Goal: Task Accomplishment & Management: Manage account settings

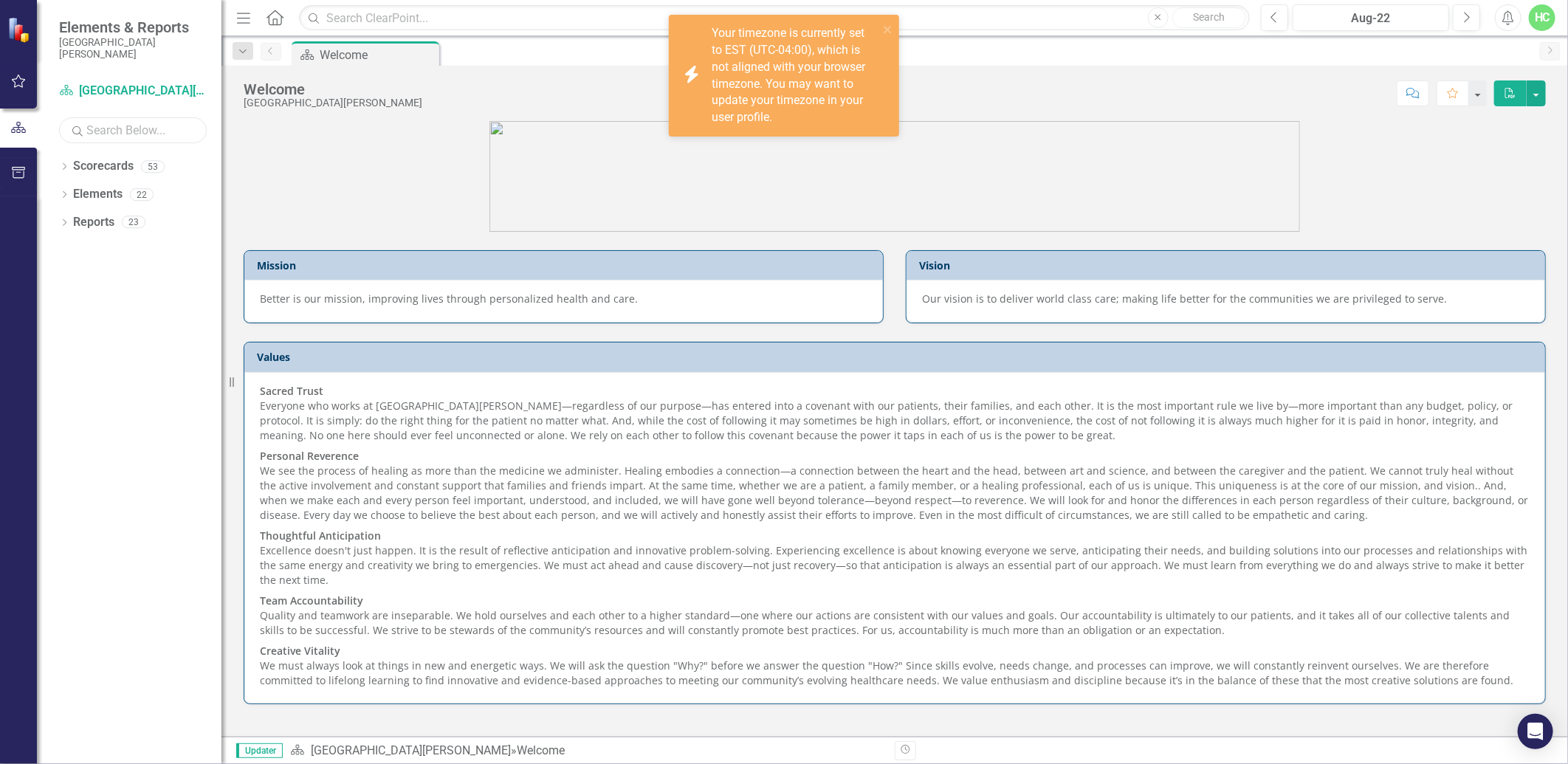
click at [142, 137] on input "text" at bounding box center [132, 130] width 148 height 26
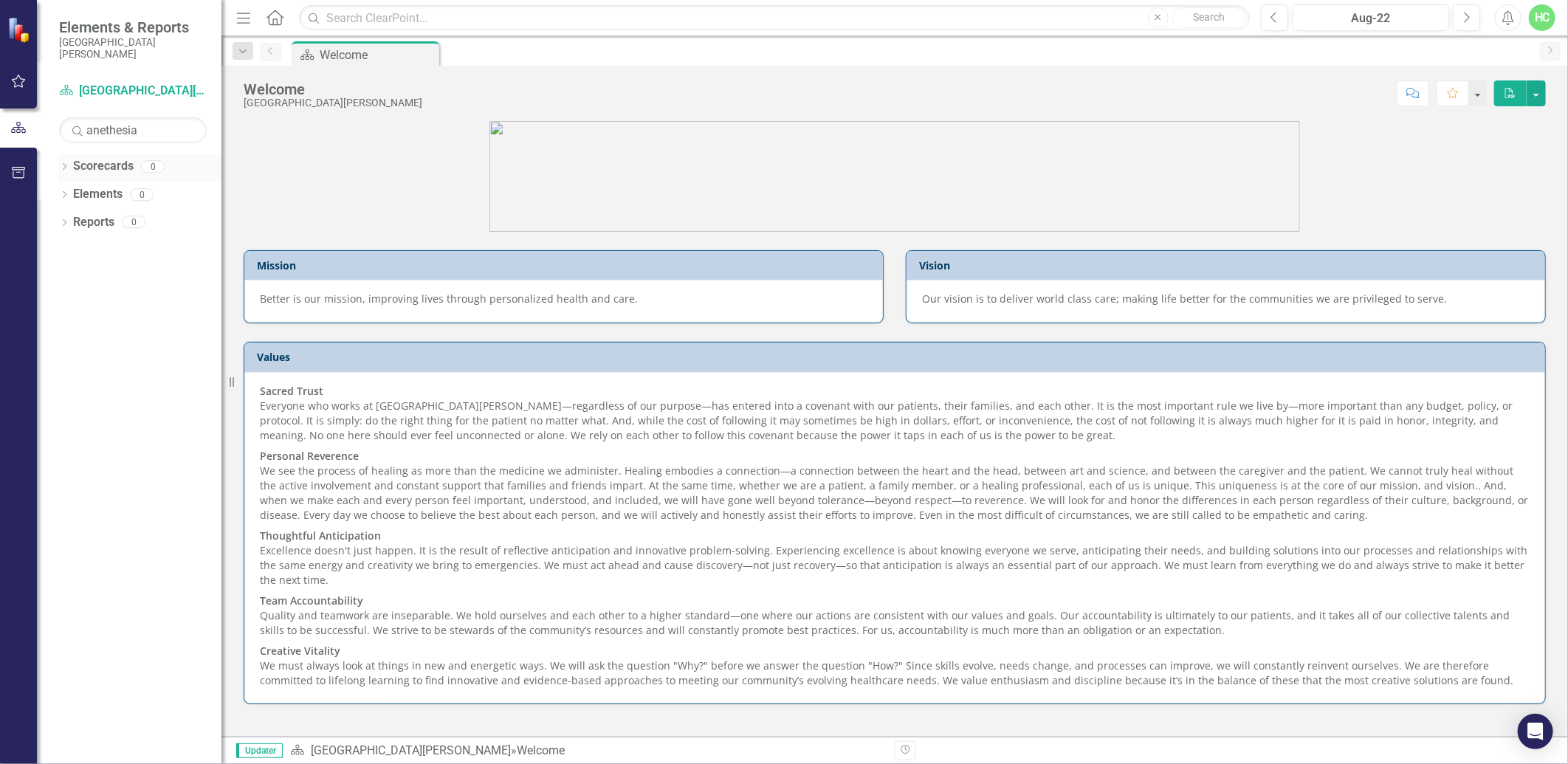
click at [63, 170] on icon "Dropdown" at bounding box center [64, 168] width 10 height 9
drag, startPoint x: 154, startPoint y: 132, endPoint x: -3, endPoint y: 120, distance: 157.5
click at [0, 120] on html "Elements & Reports [GEOGRAPHIC_DATA][PERSON_NAME] Scorecard [GEOGRAPHIC_DATA][P…" at bounding box center [784, 382] width 1568 height 764
type input "anesthesia"
click at [69, 171] on div "Dropdown Scorecards 1" at bounding box center [140, 168] width 162 height 28
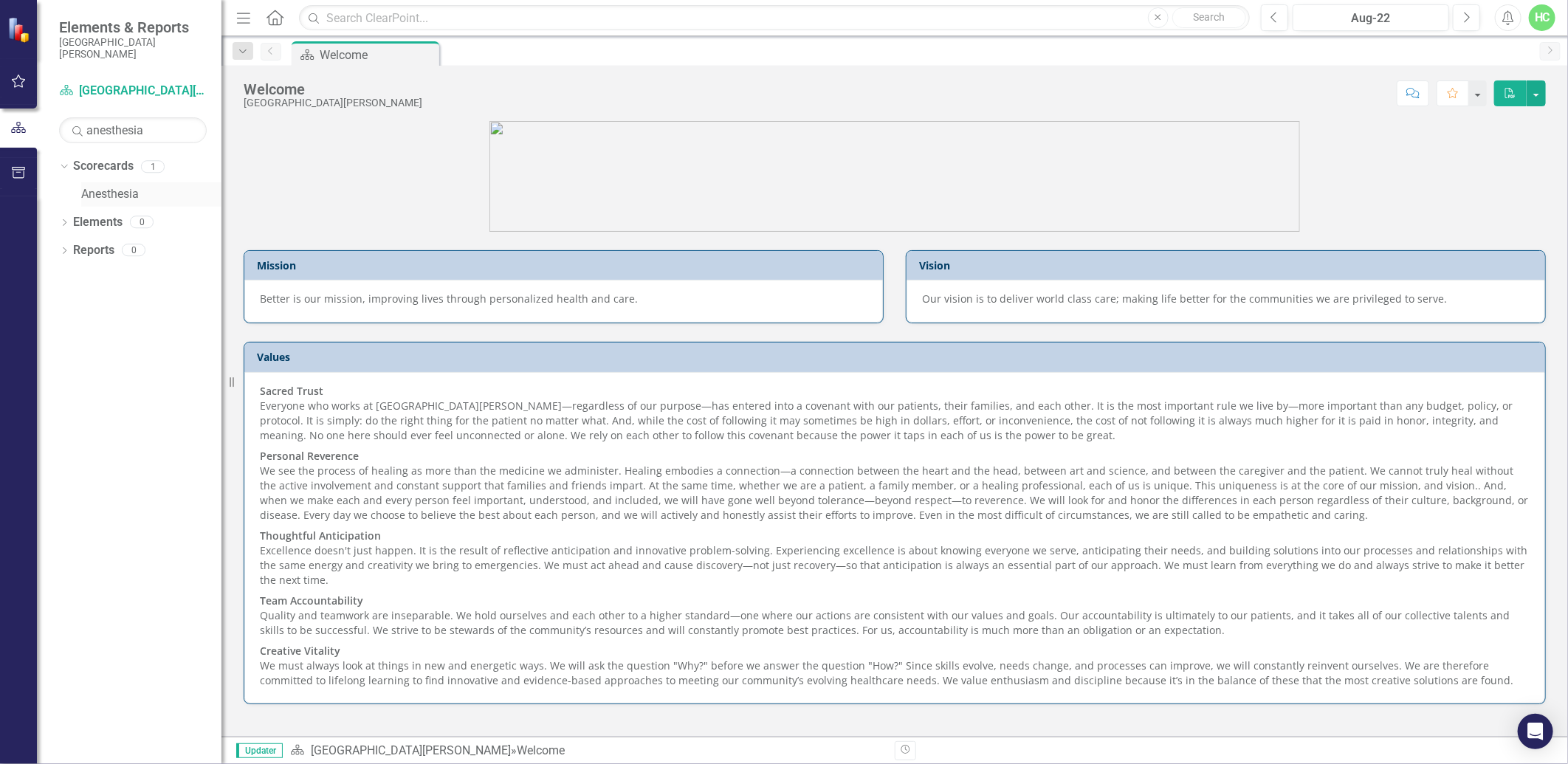
click at [120, 192] on link "Anesthesia" at bounding box center [151, 195] width 140 height 17
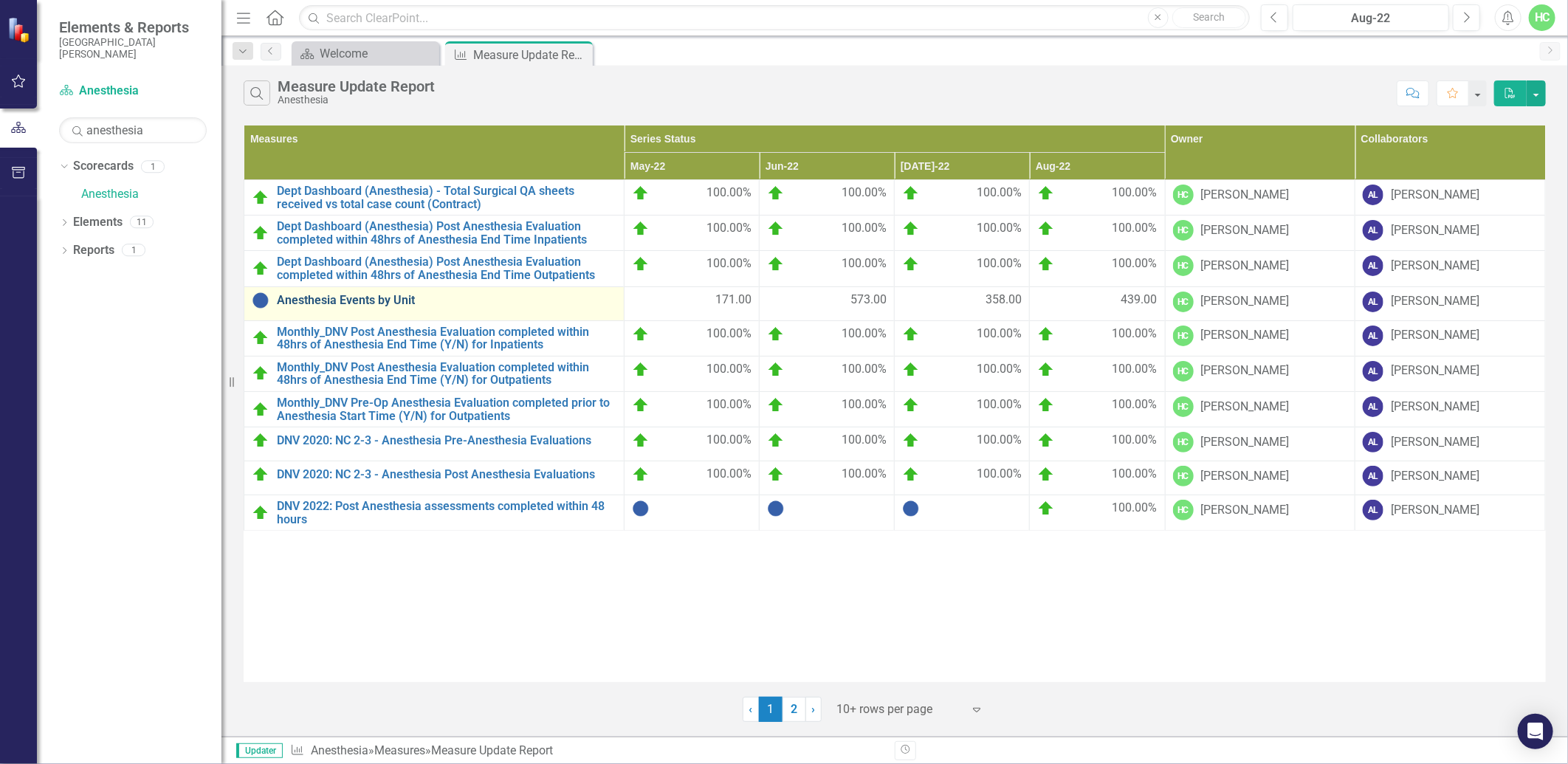
click at [372, 298] on link "Anesthesia Events by Unit" at bounding box center [446, 301] width 339 height 14
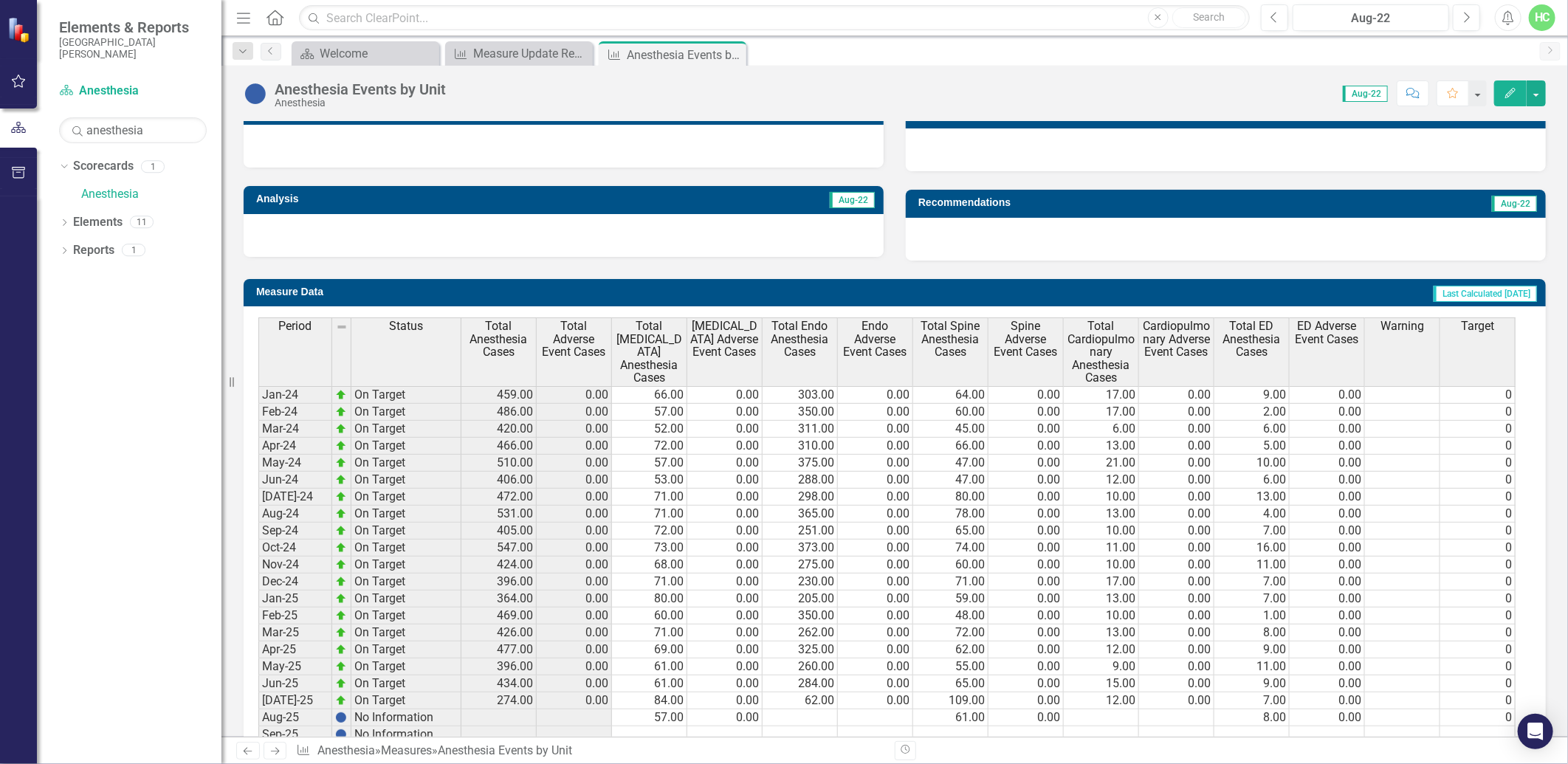
scroll to position [513, 0]
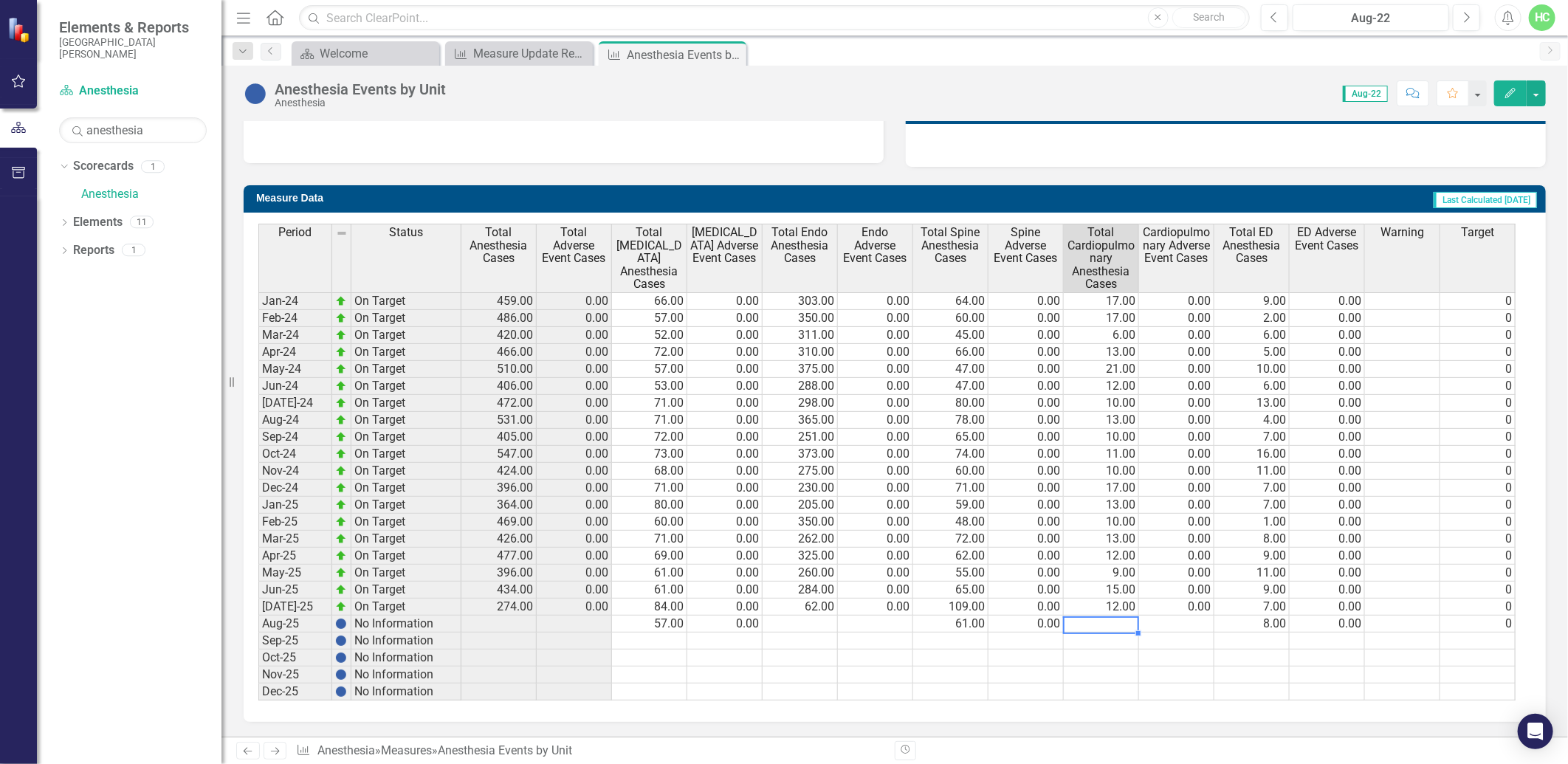
click at [1113, 617] on td at bounding box center [1101, 625] width 75 height 17
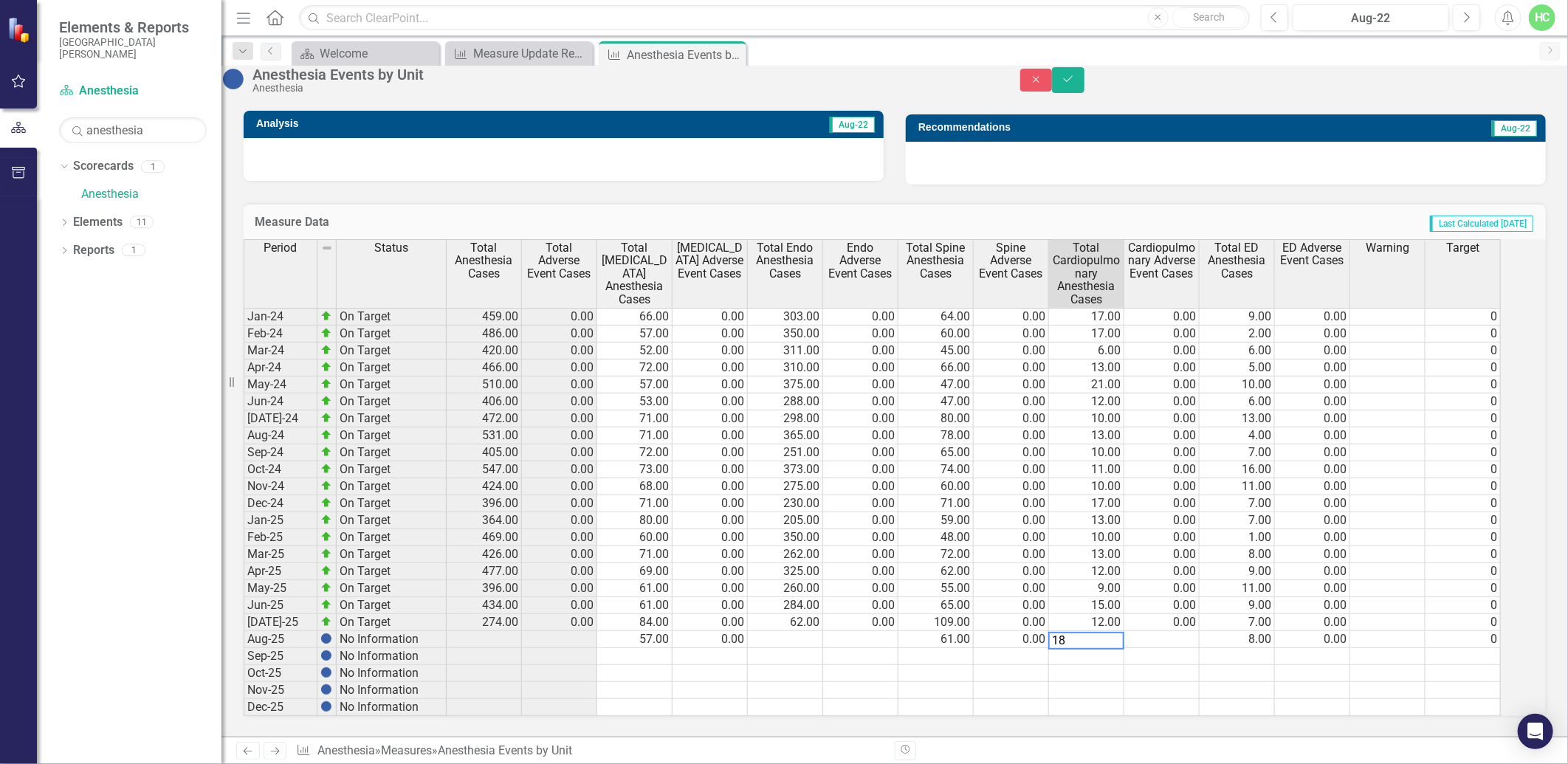
click at [1189, 632] on td at bounding box center [1162, 640] width 75 height 17
type textarea "0"
click at [1075, 84] on icon "Save" at bounding box center [1068, 79] width 14 height 10
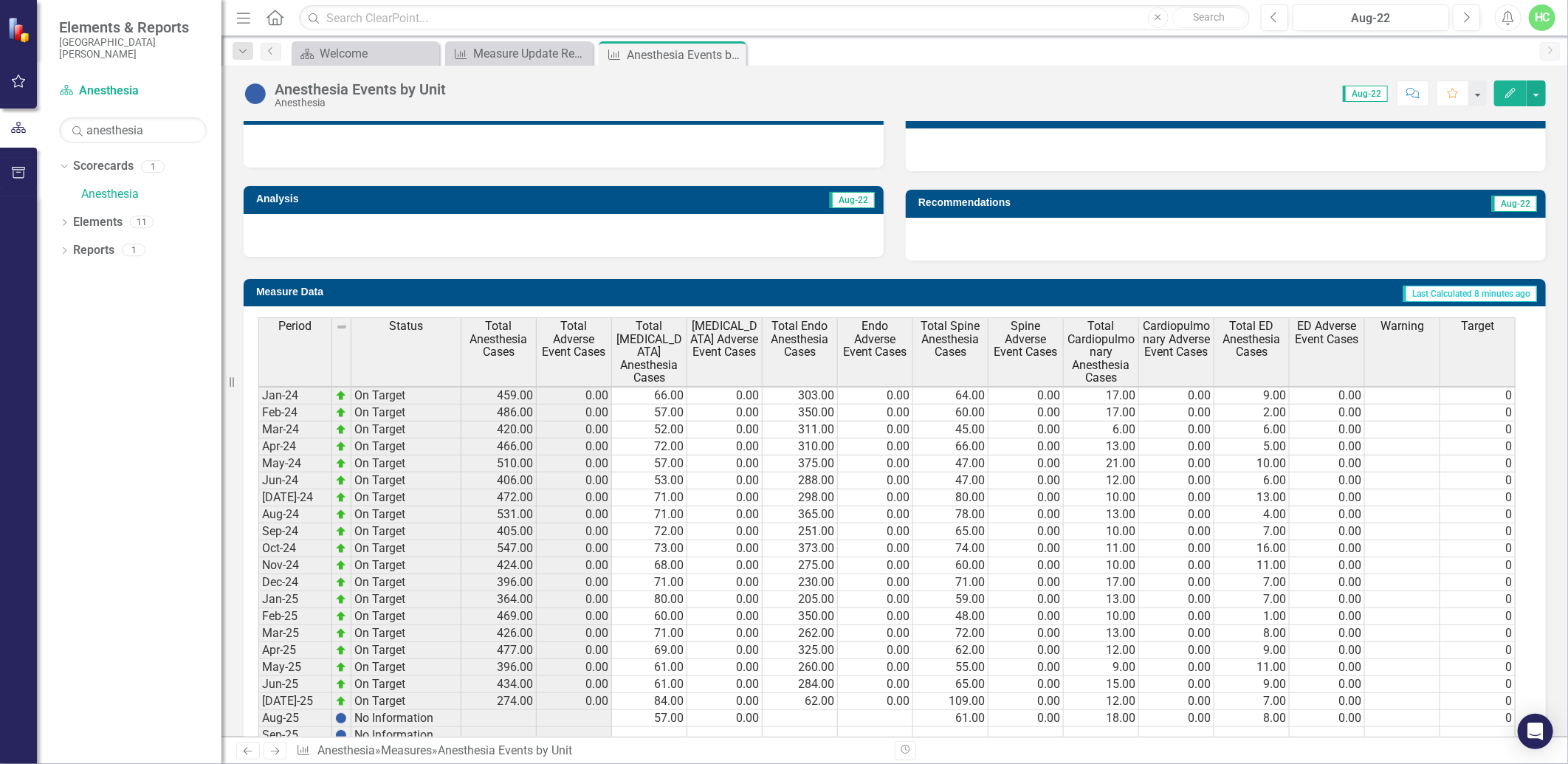
scroll to position [514, 0]
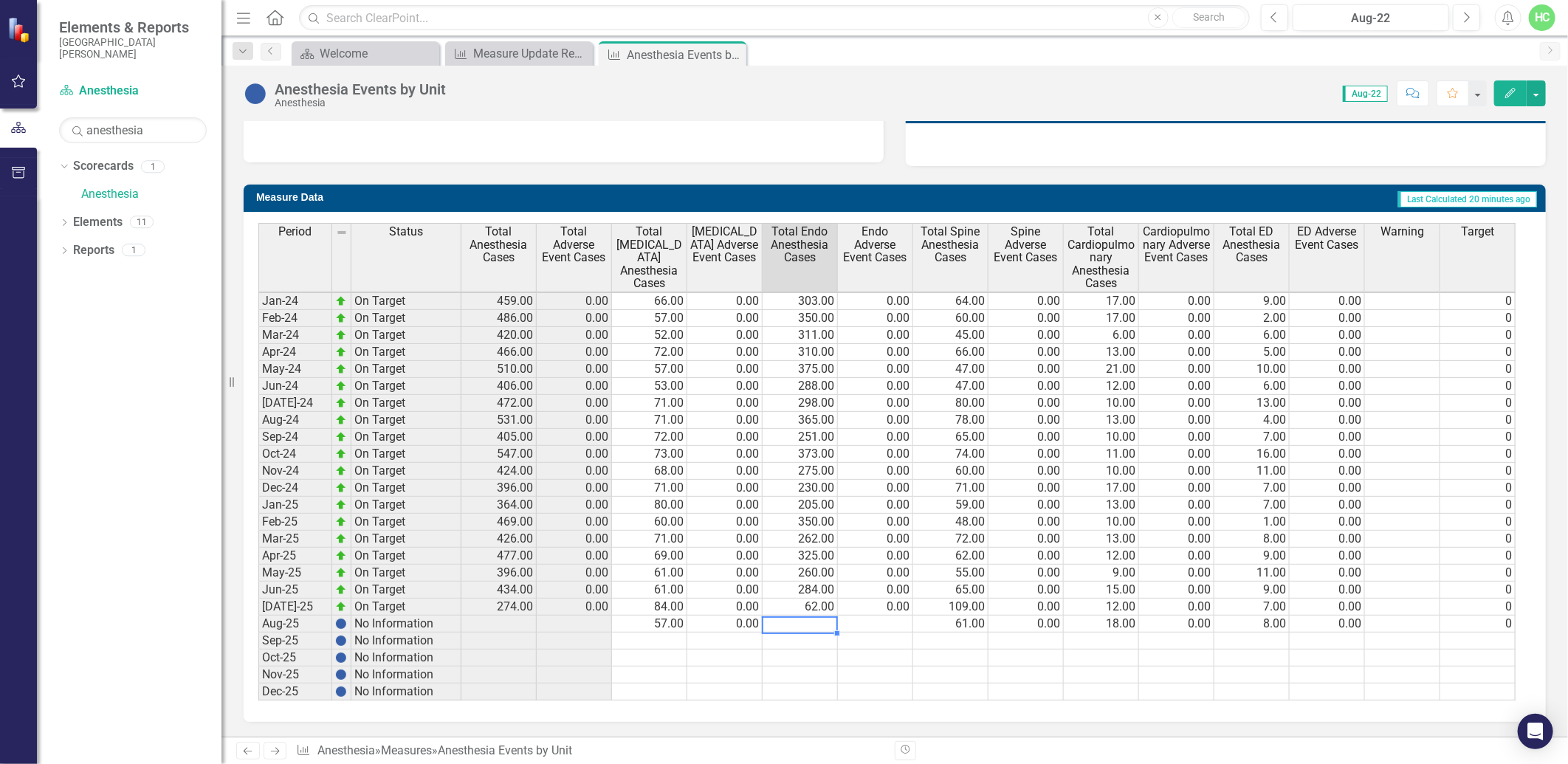
click at [801, 616] on td at bounding box center [800, 625] width 75 height 17
click at [790, 599] on td "62.00" at bounding box center [800, 608] width 75 height 17
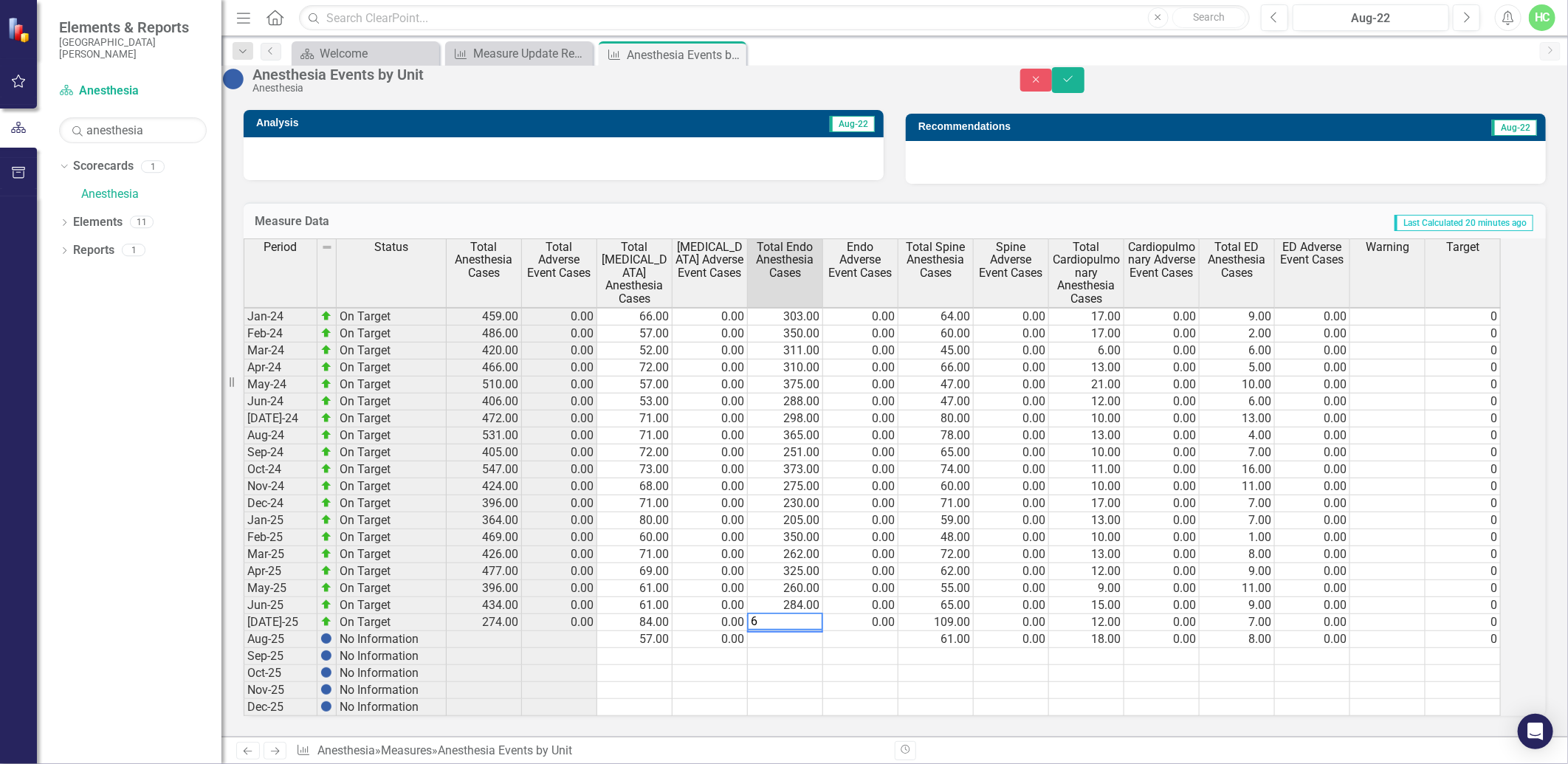
type textarea "63"
type textarea "62"
drag, startPoint x: 817, startPoint y: 617, endPoint x: 756, endPoint y: 623, distance: 61.3
click at [756, 623] on div "Period Status Total Anesthesia Cases Total Adverse Event Cases Total [MEDICAL_D…" at bounding box center [874, 477] width 1262 height 478
click at [921, 665] on td at bounding box center [936, 673] width 75 height 17
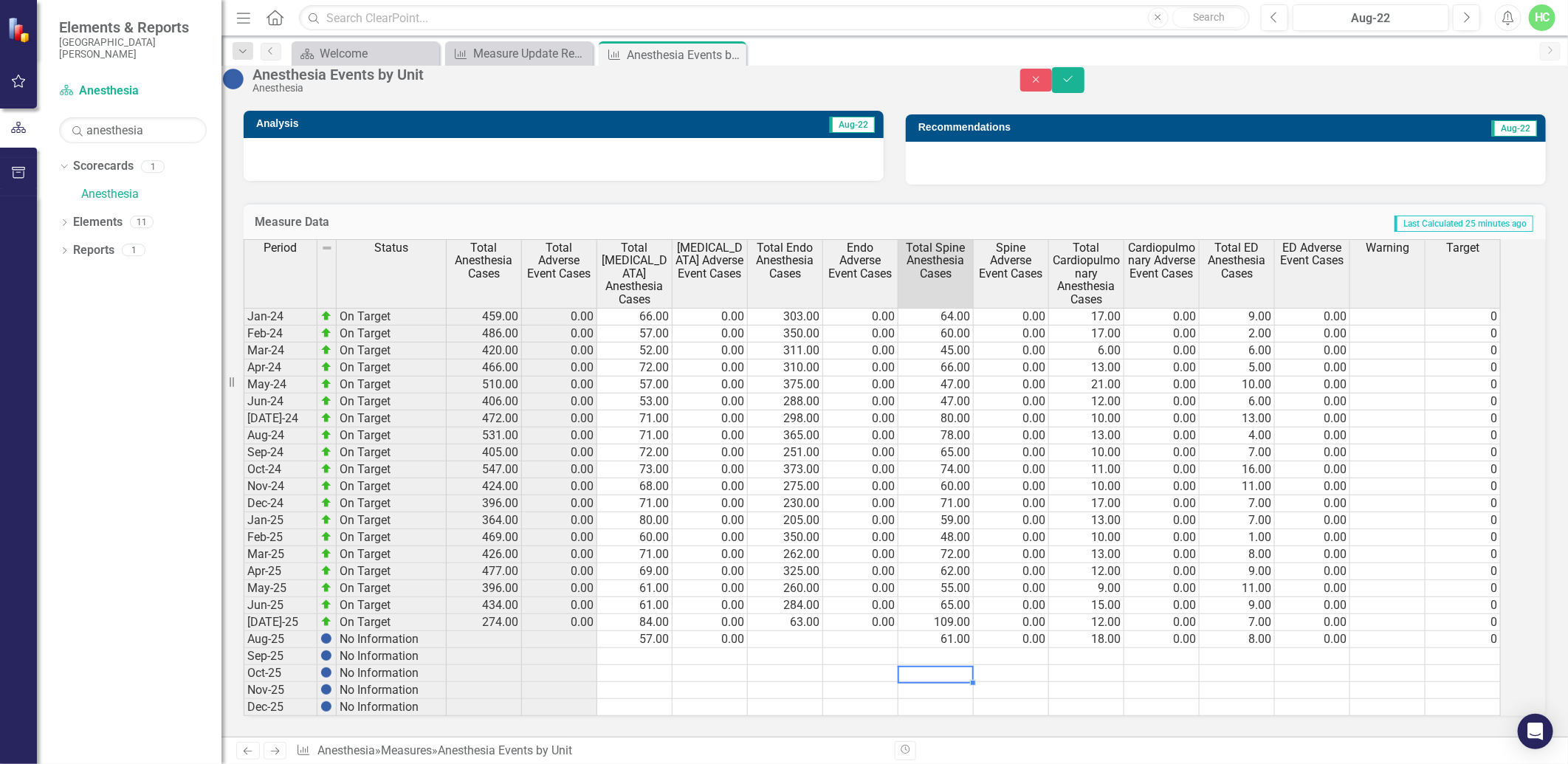
scroll to position [0, 0]
click at [898, 649] on td at bounding box center [860, 657] width 75 height 17
click at [1084, 93] on button "Save" at bounding box center [1068, 80] width 32 height 26
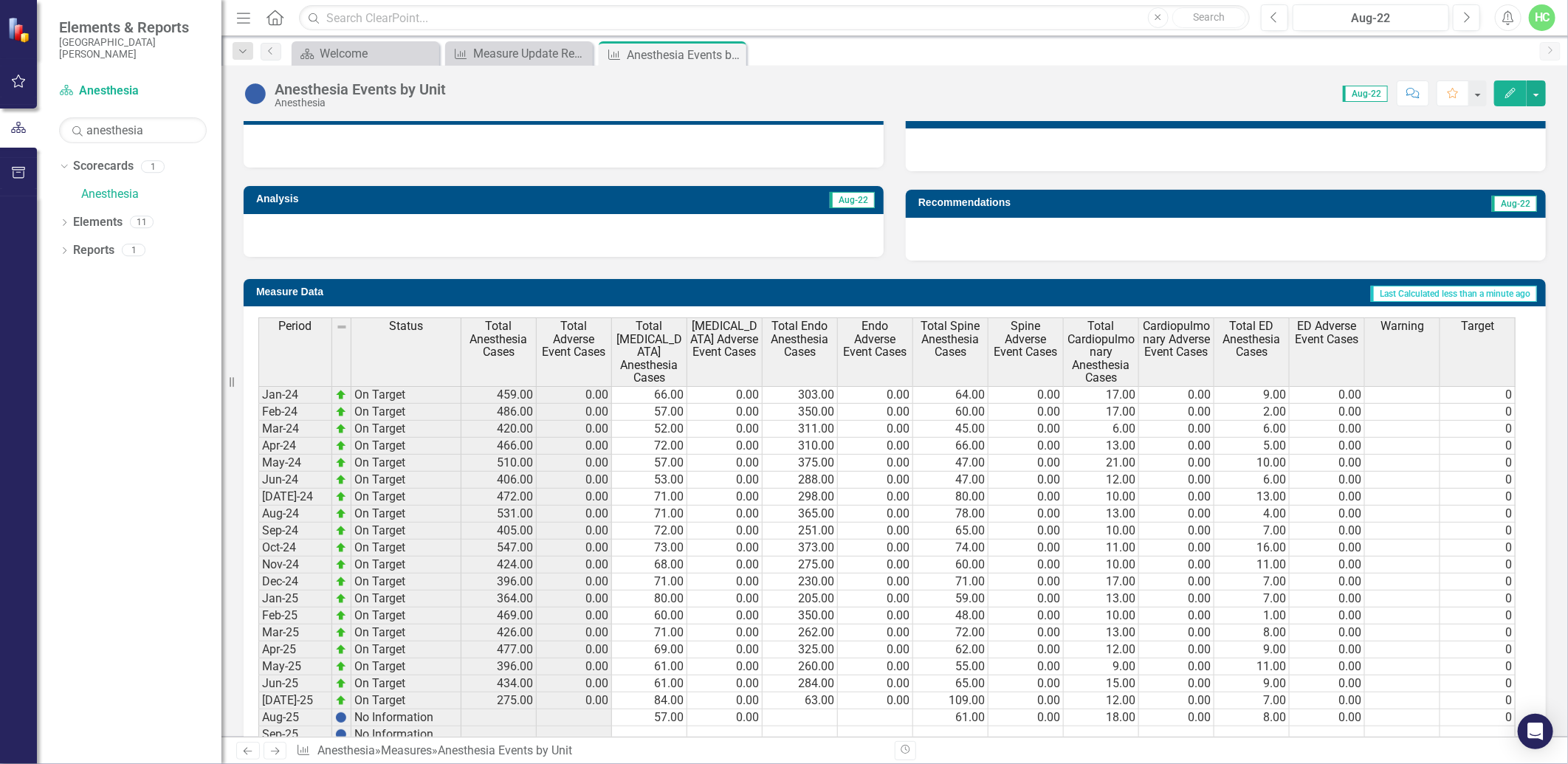
scroll to position [513, 0]
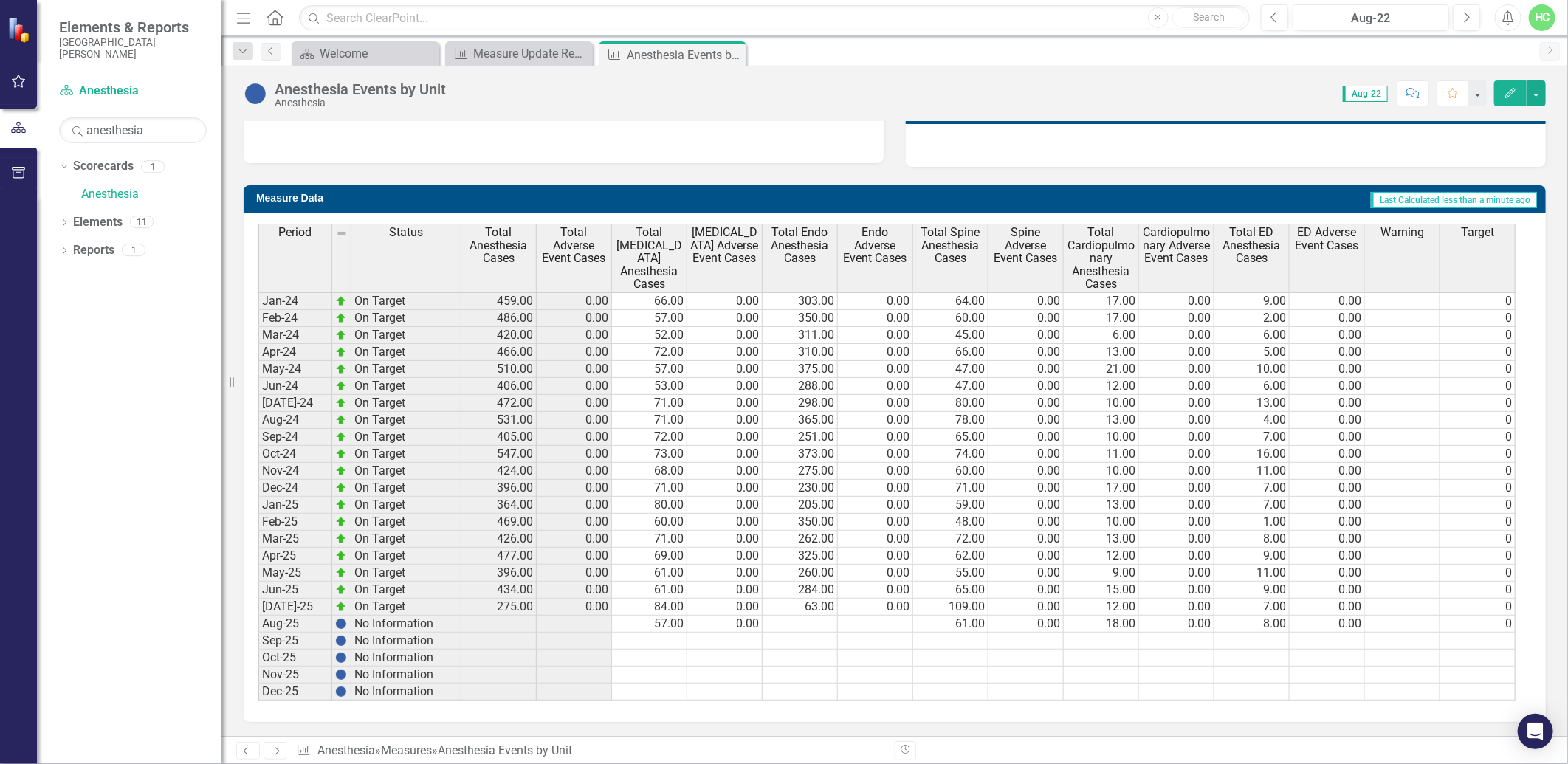
click at [280, 756] on icon "Next" at bounding box center [274, 750] width 13 height 9
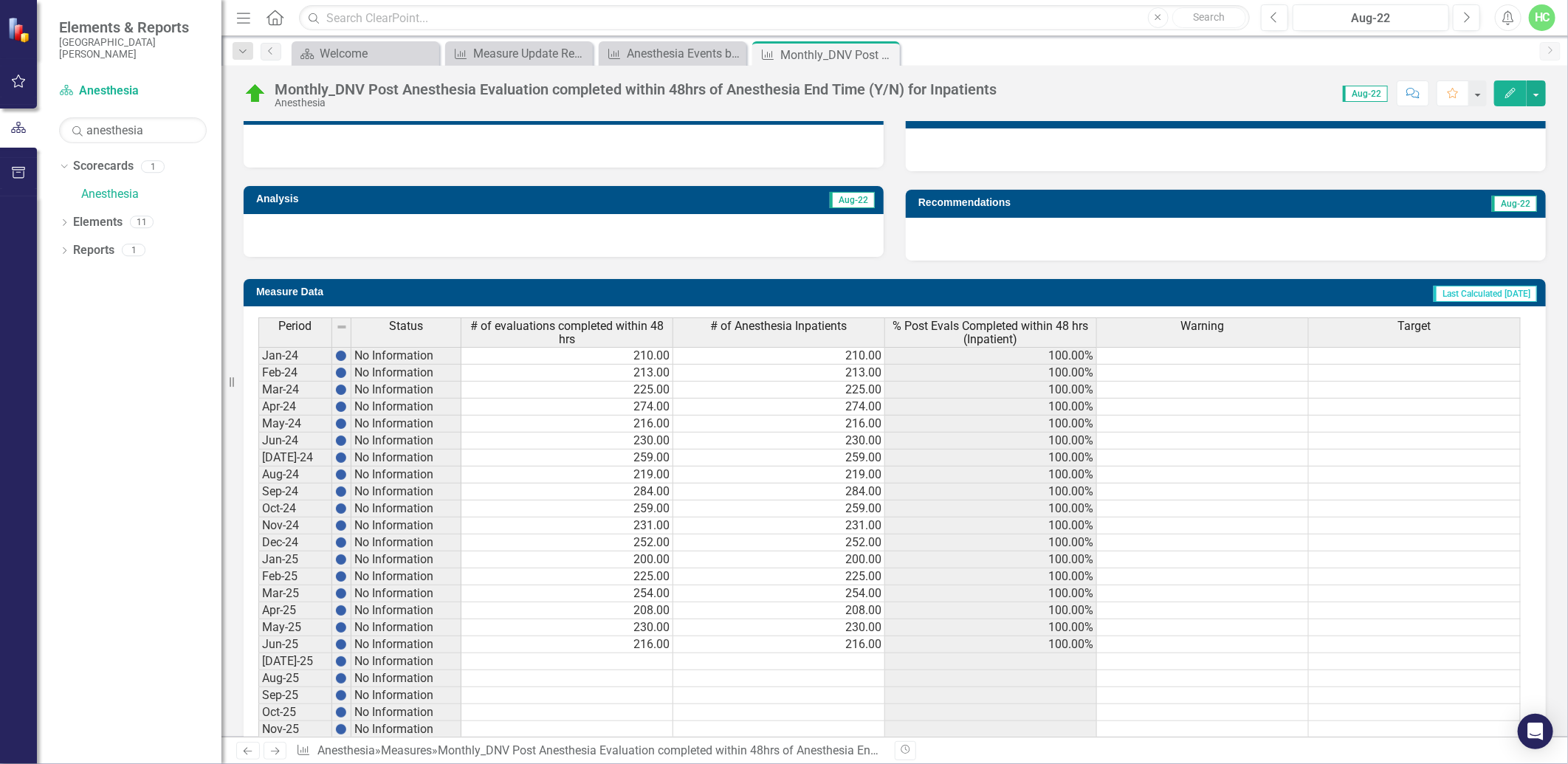
scroll to position [475, 0]
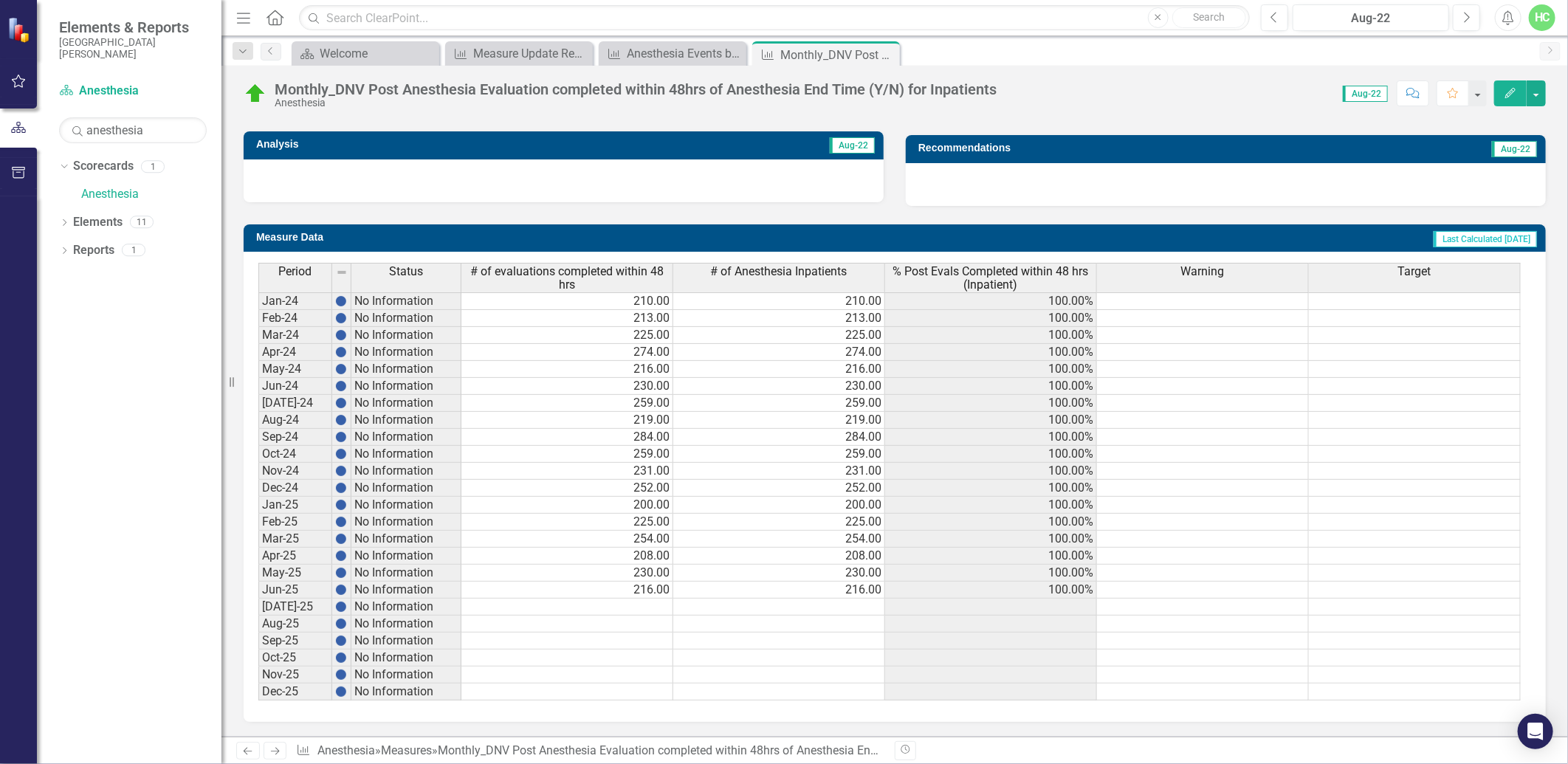
click at [282, 748] on link "Next" at bounding box center [275, 750] width 24 height 18
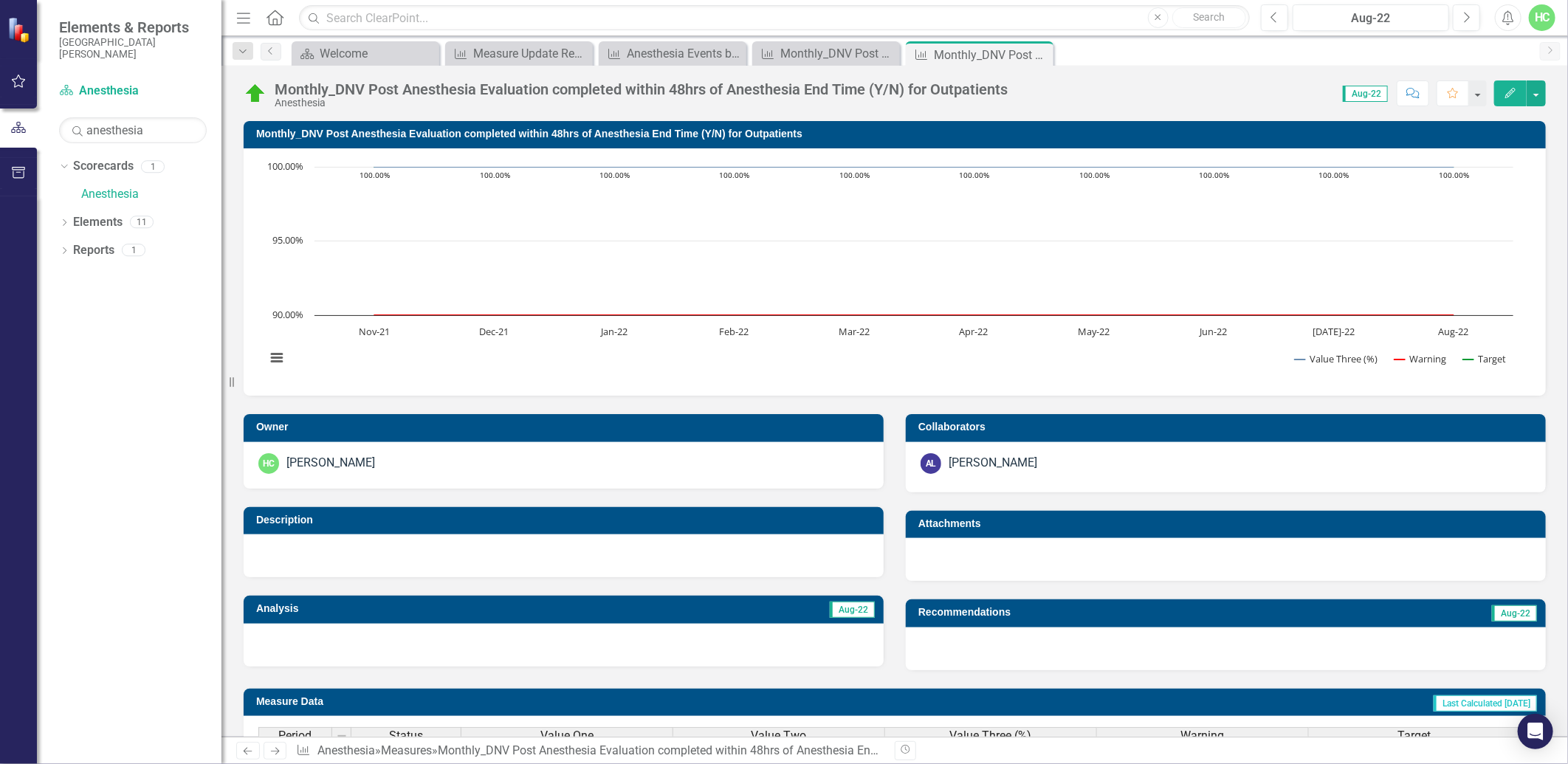
scroll to position [409, 0]
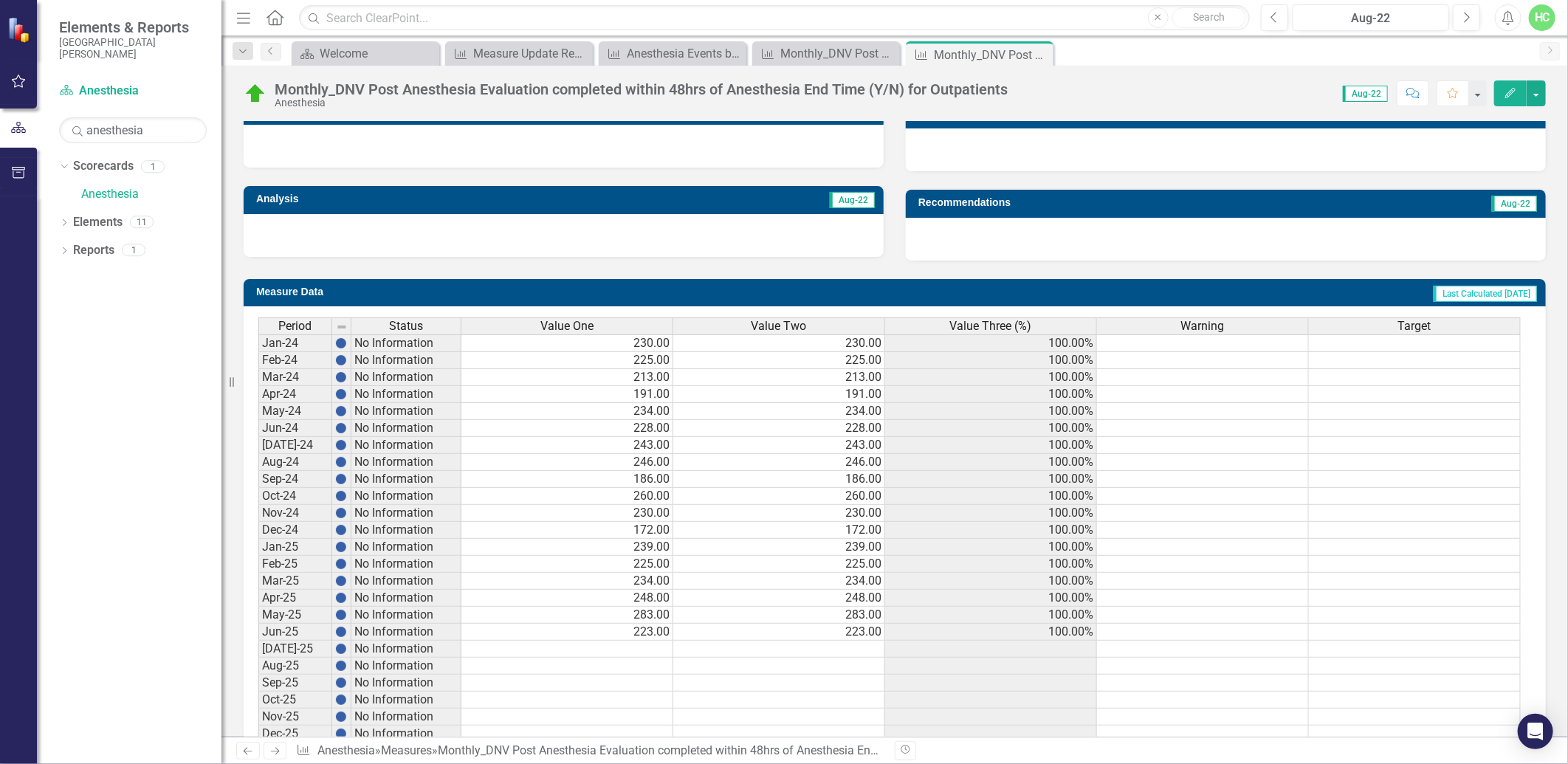
click at [280, 750] on icon "Next" at bounding box center [274, 750] width 13 height 9
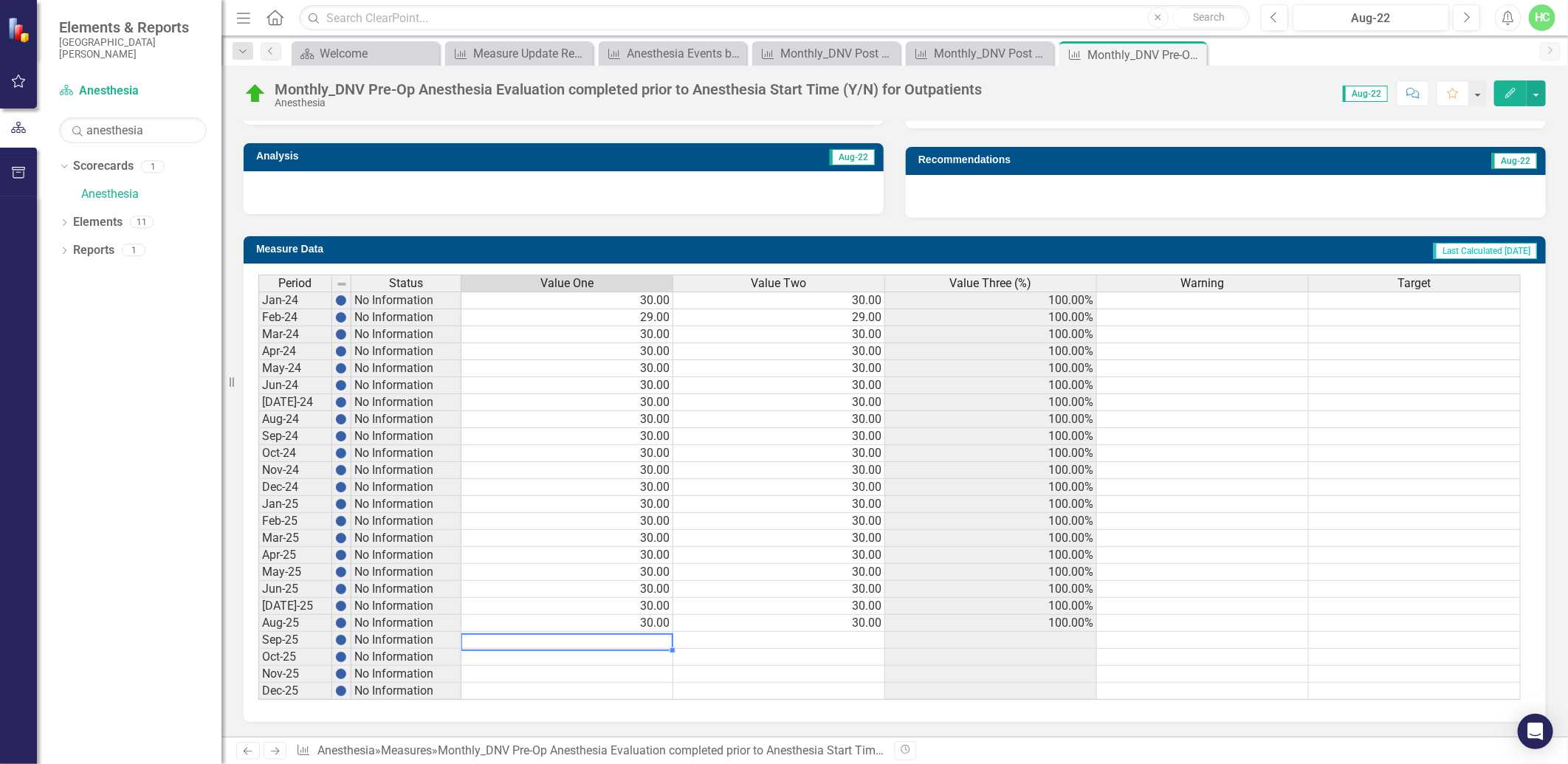
click at [572, 638] on td at bounding box center [567, 641] width 212 height 17
click at [282, 755] on link "Next" at bounding box center [275, 750] width 24 height 18
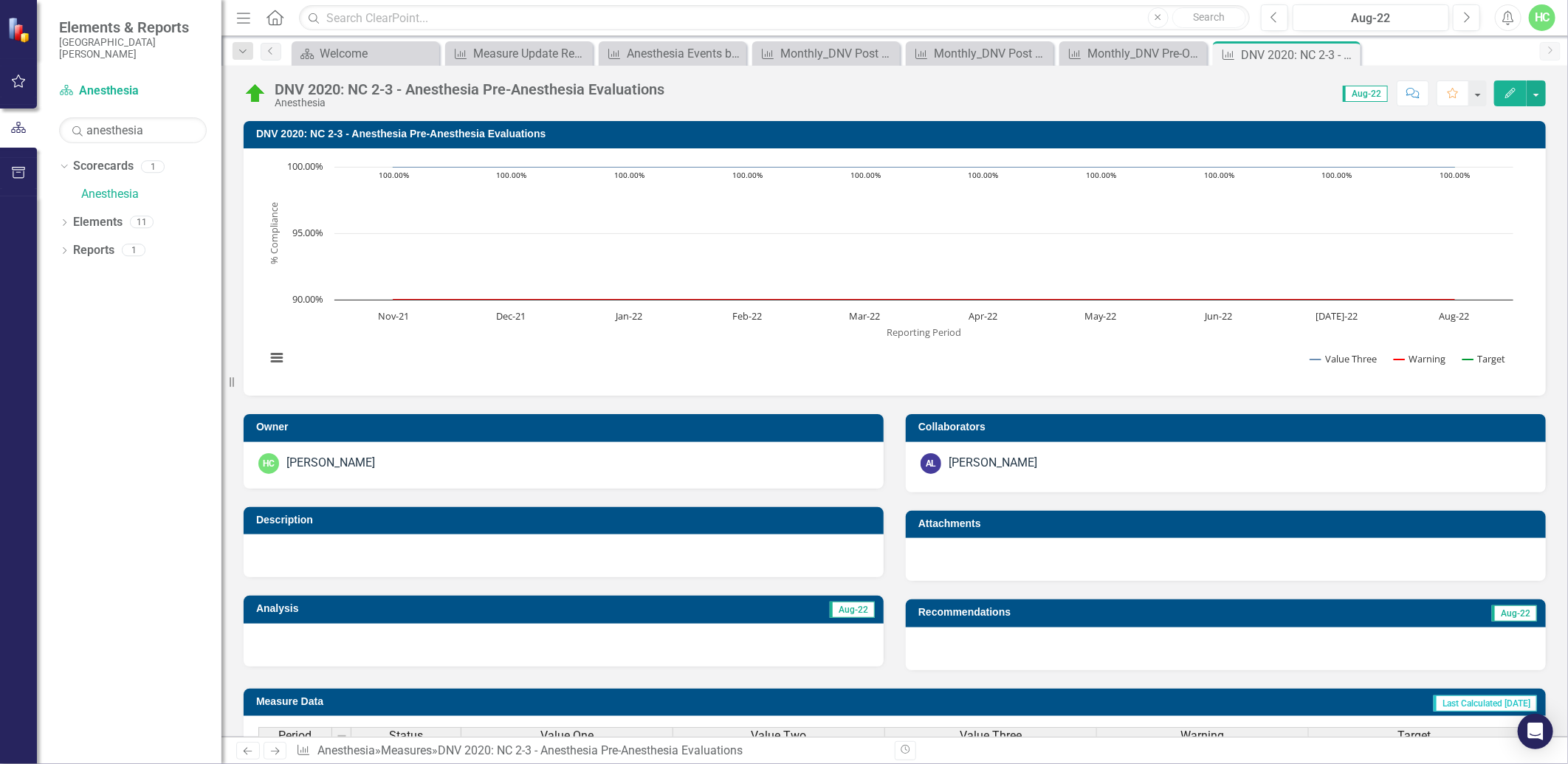
scroll to position [409, 0]
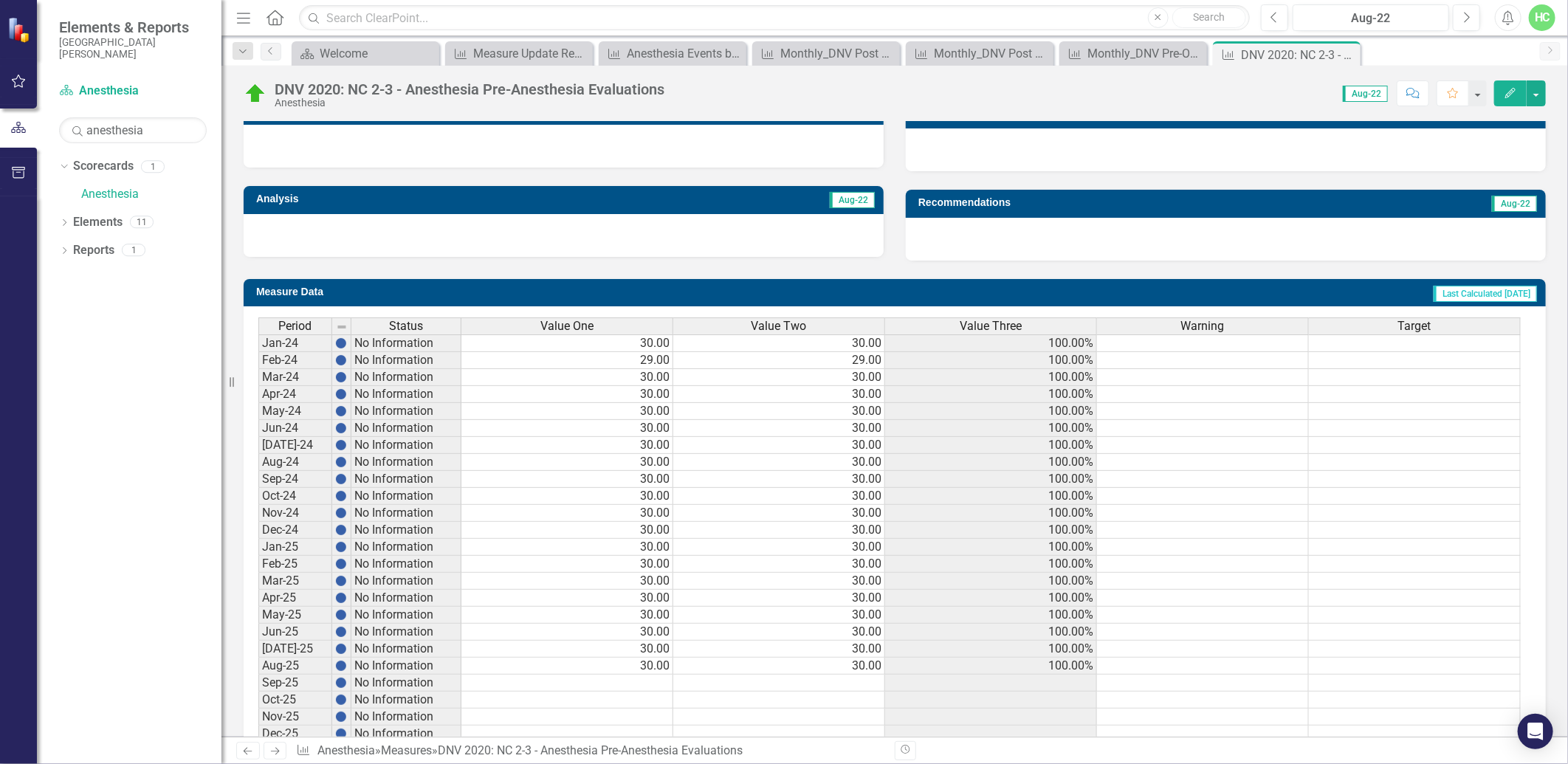
click at [279, 751] on icon at bounding box center [275, 751] width 9 height 8
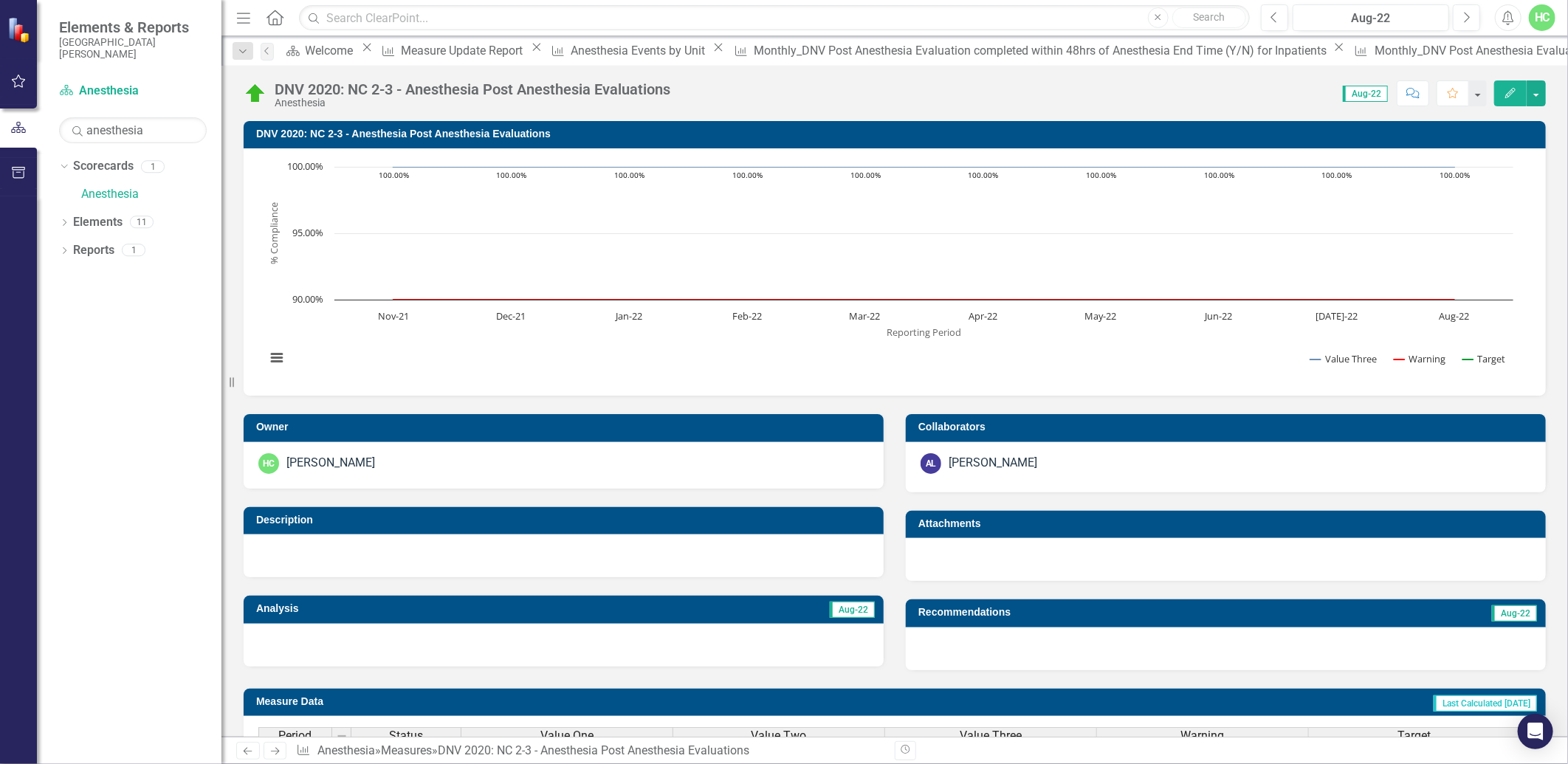
scroll to position [409, 0]
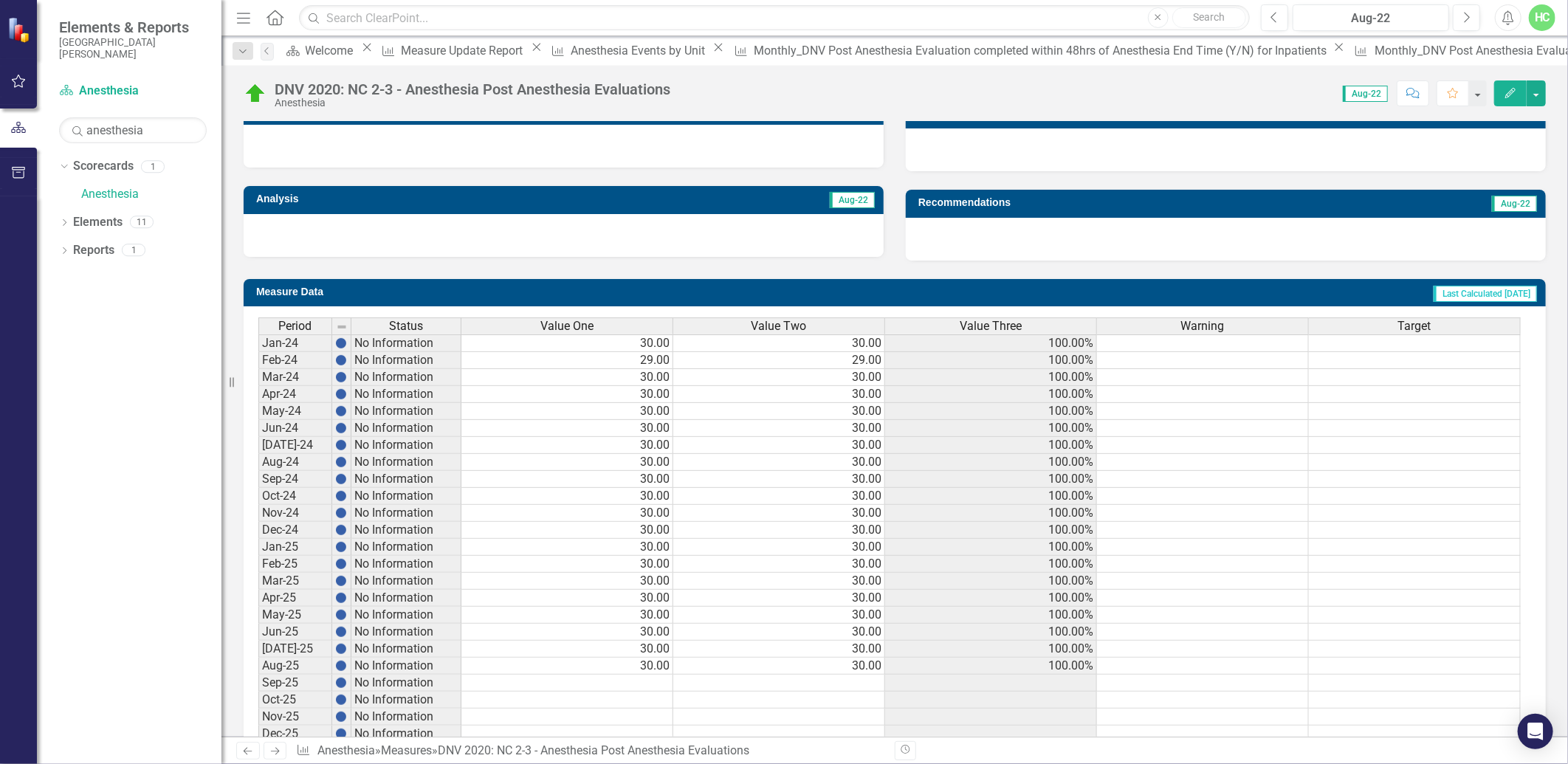
click at [279, 749] on icon "Next" at bounding box center [274, 750] width 13 height 9
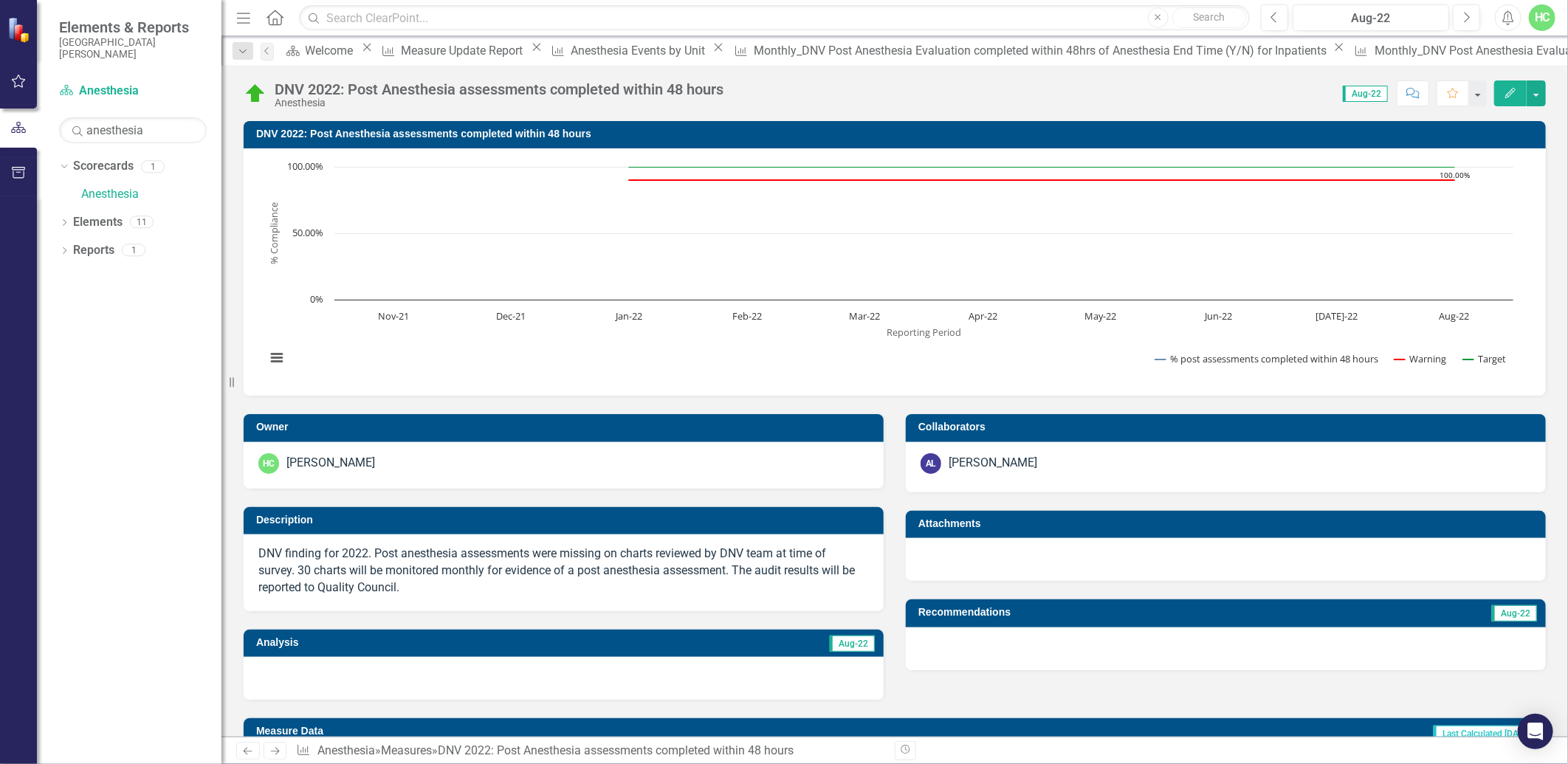
scroll to position [504, 0]
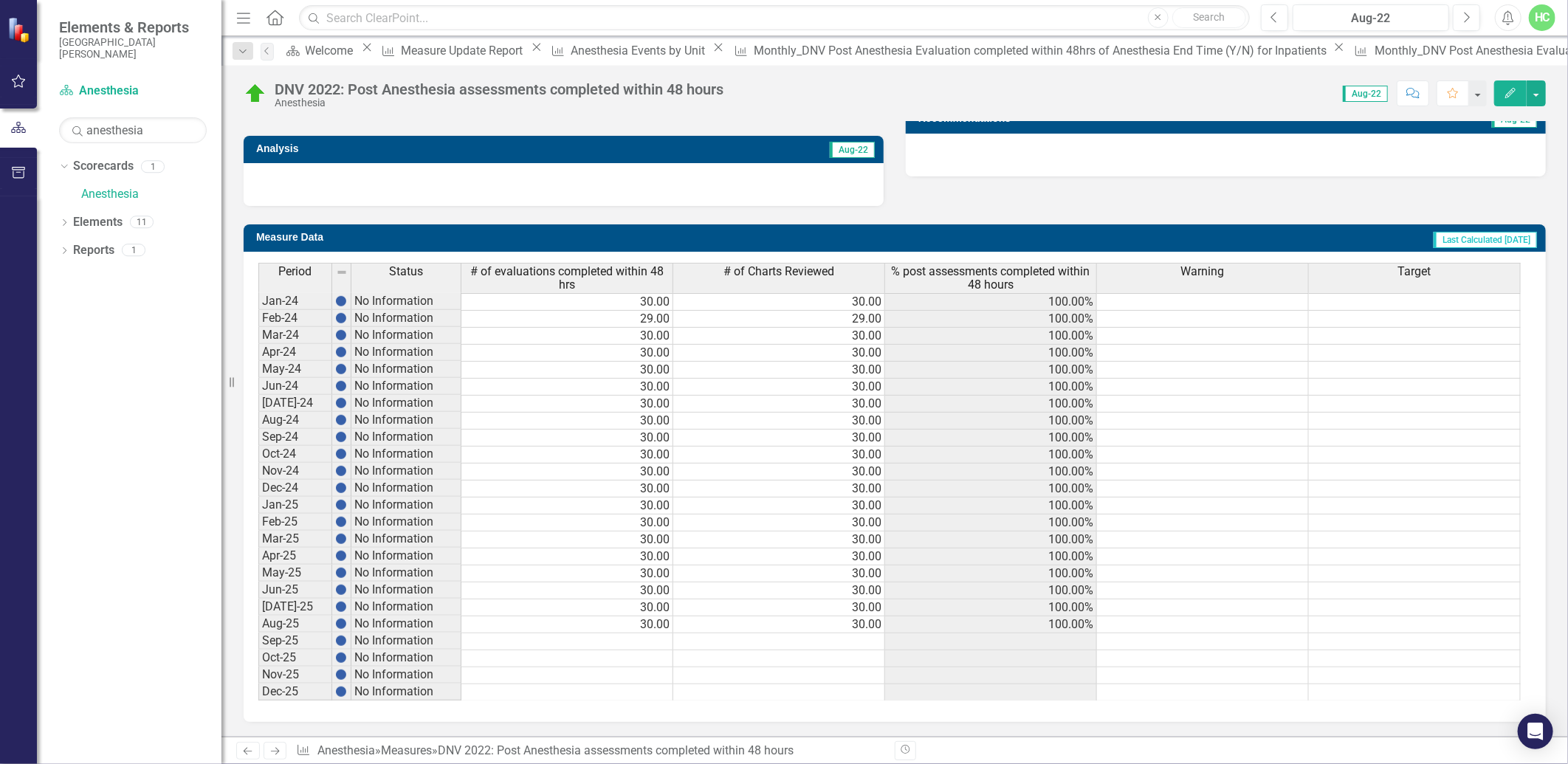
click at [277, 751] on icon "Next" at bounding box center [274, 750] width 13 height 9
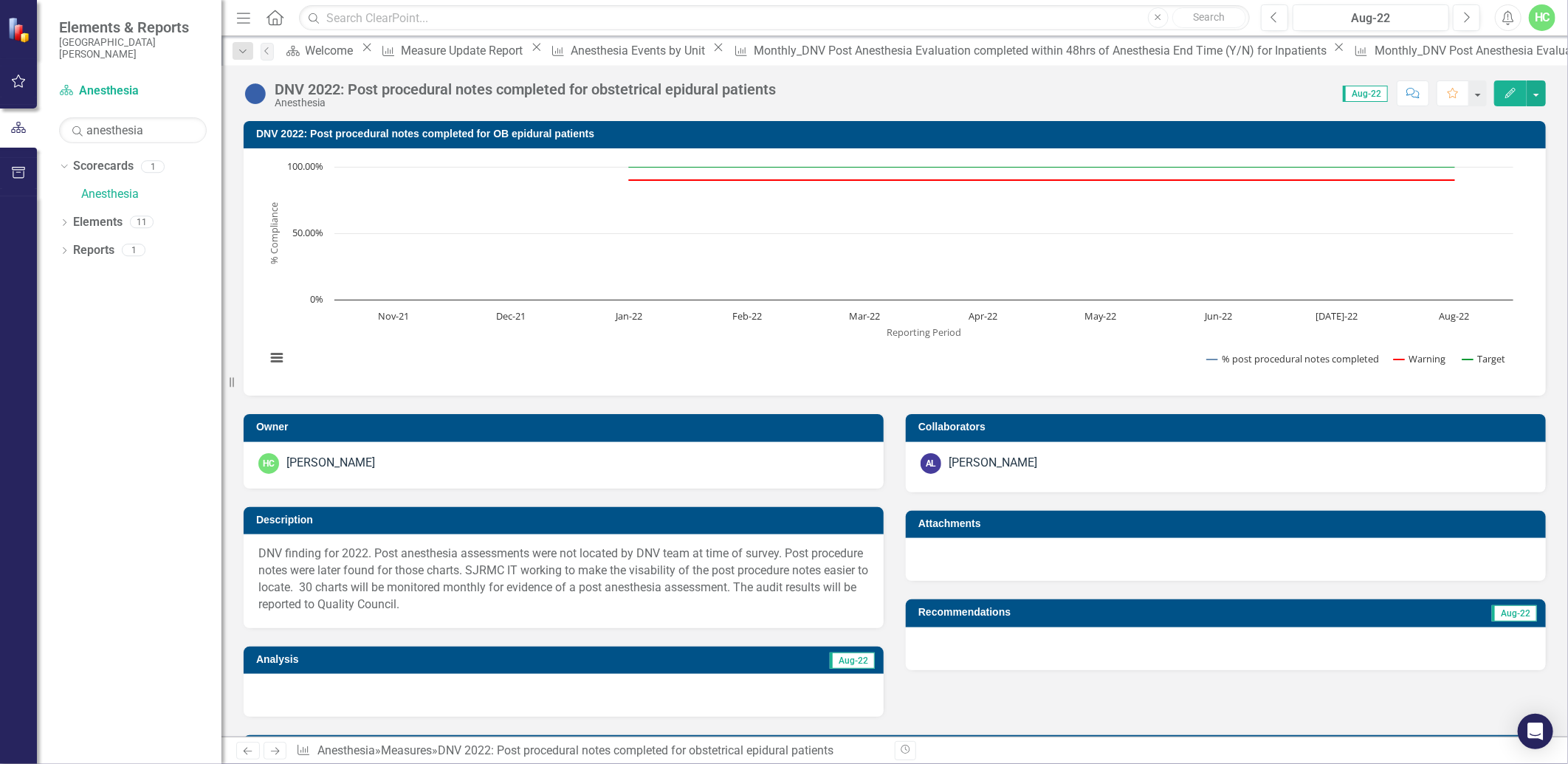
scroll to position [491, 0]
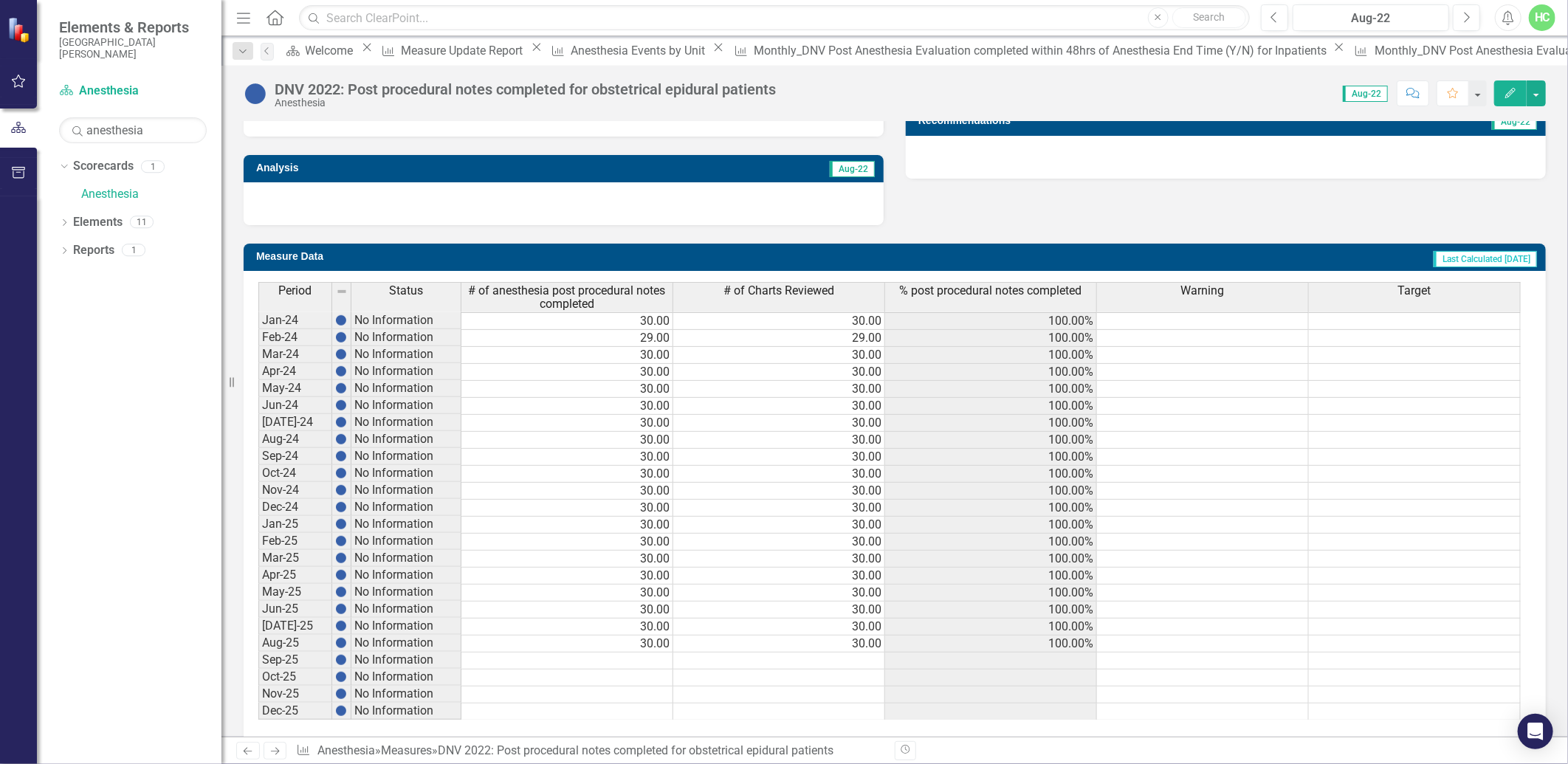
click at [274, 750] on icon "Next" at bounding box center [274, 750] width 13 height 9
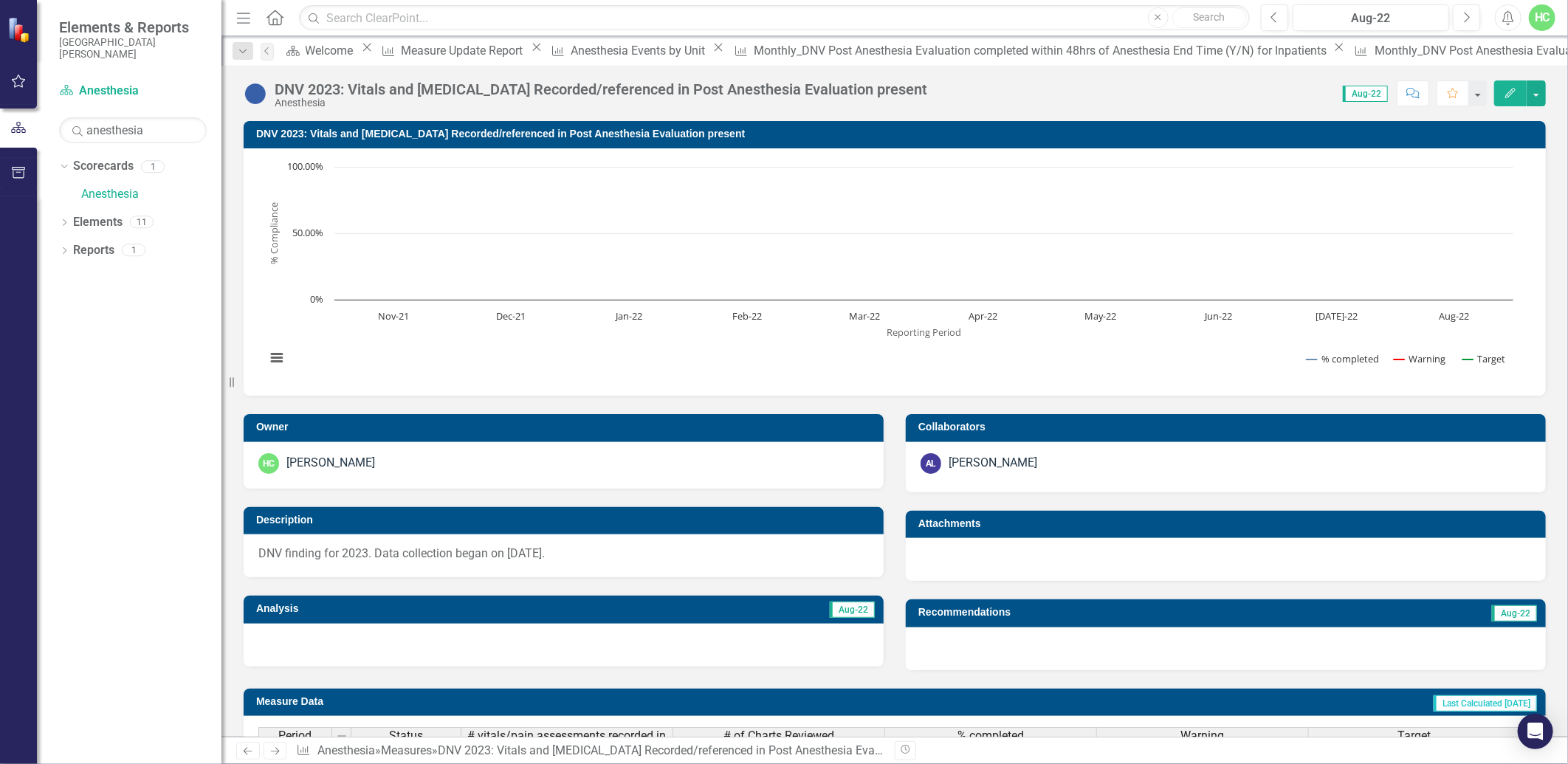
scroll to position [475, 0]
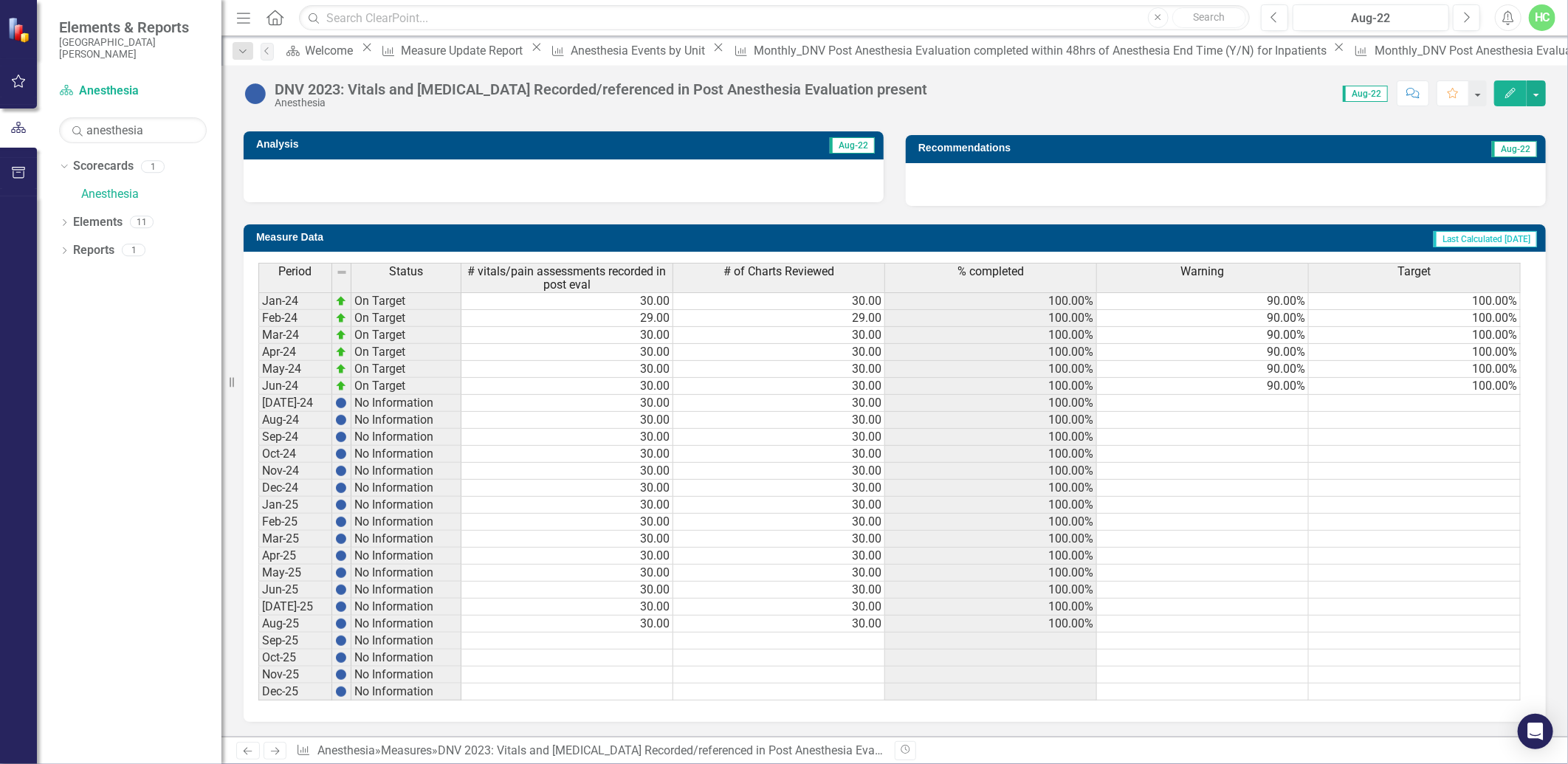
click at [284, 747] on link "Next" at bounding box center [275, 750] width 24 height 18
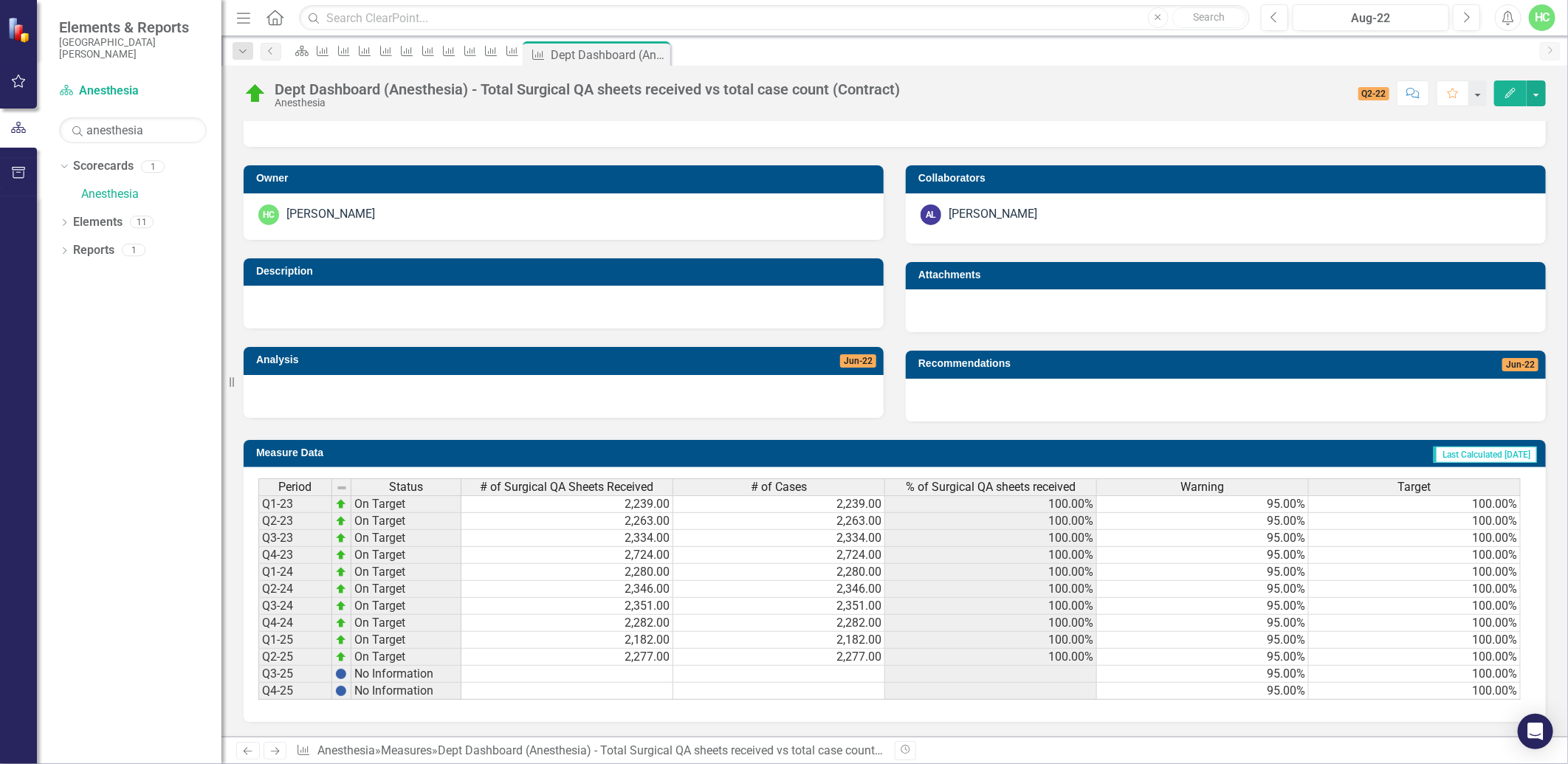
click at [274, 755] on icon "Next" at bounding box center [274, 750] width 13 height 9
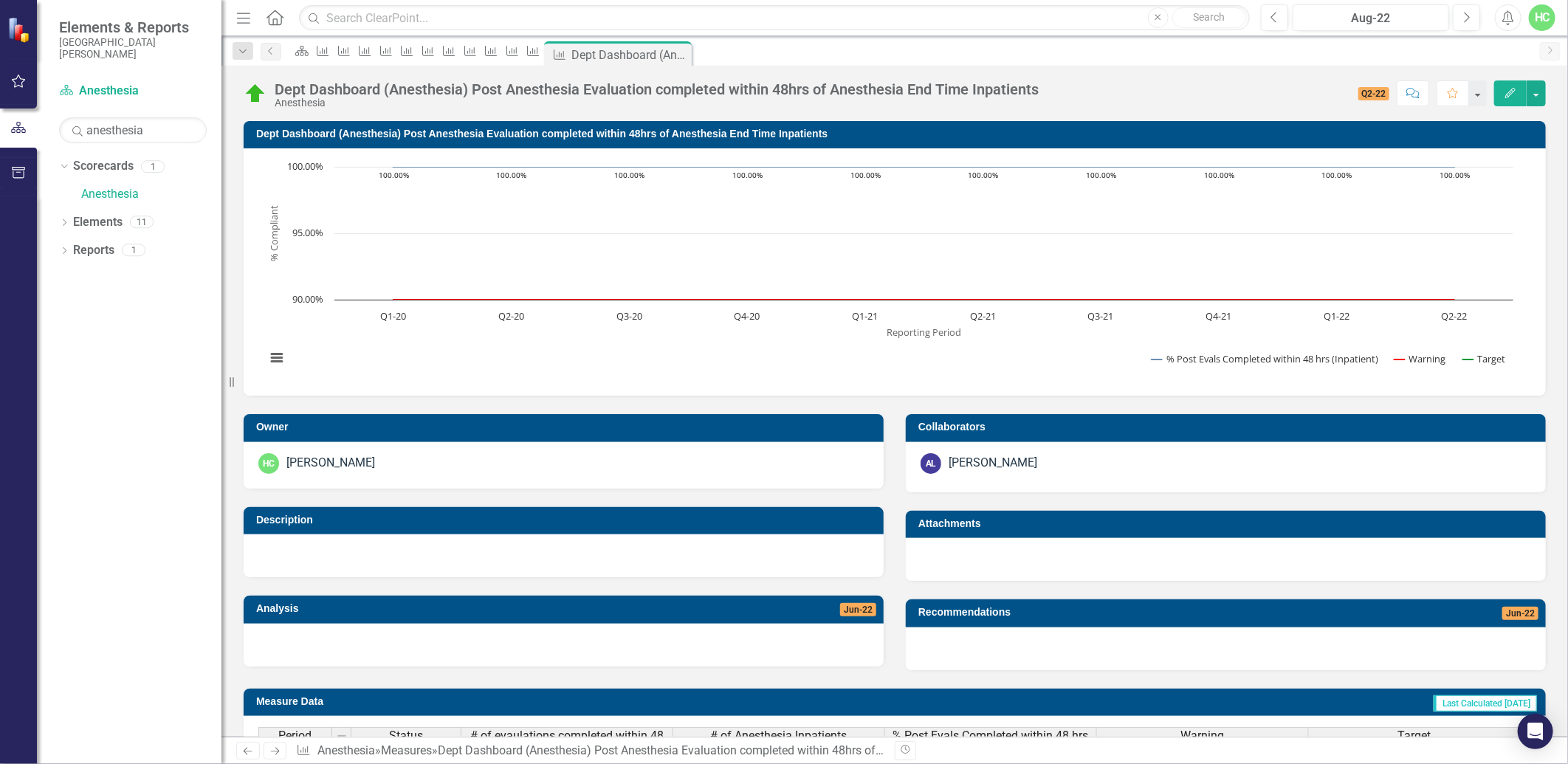
scroll to position [270, 0]
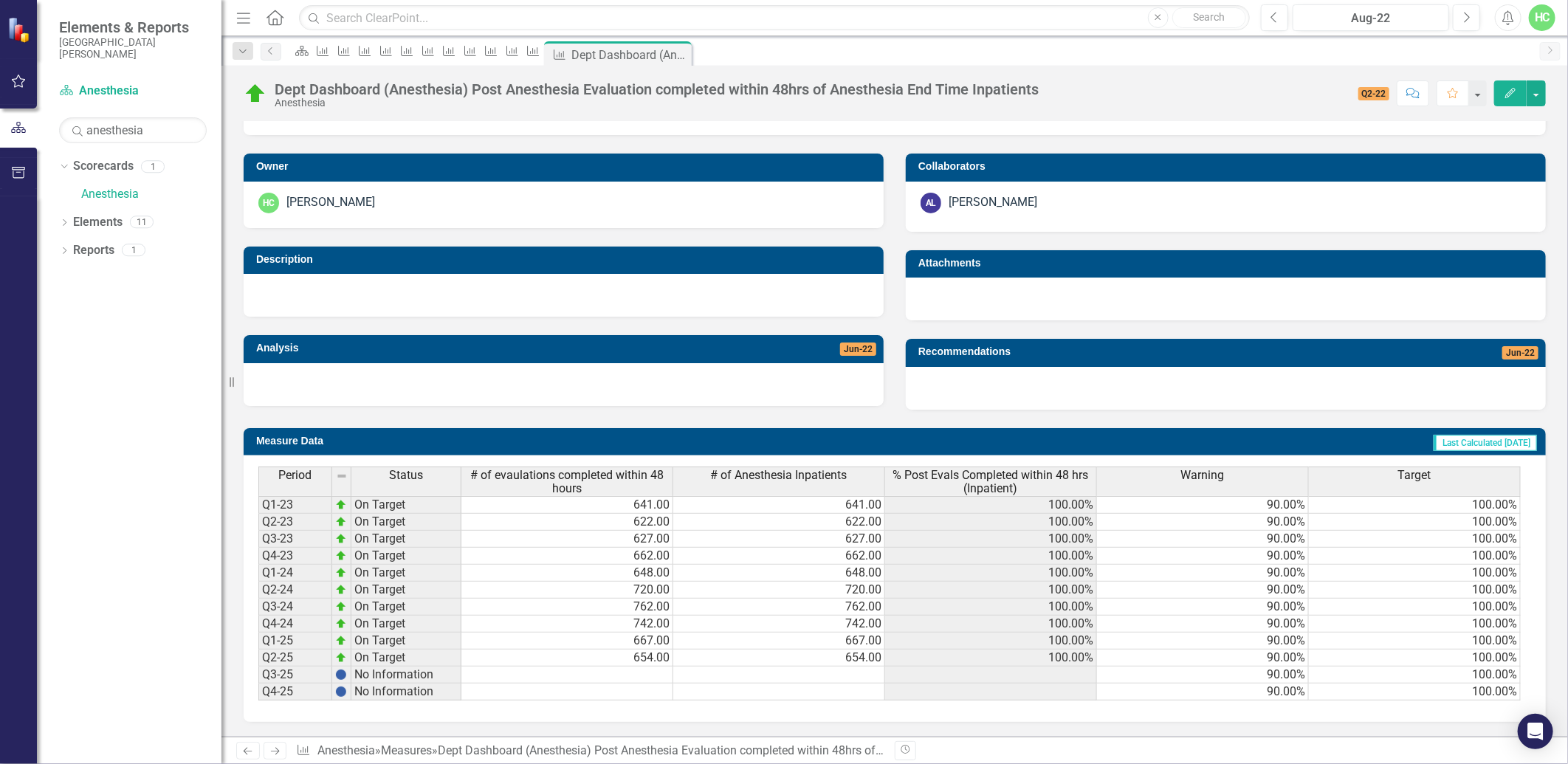
click at [272, 754] on icon "Next" at bounding box center [274, 750] width 13 height 9
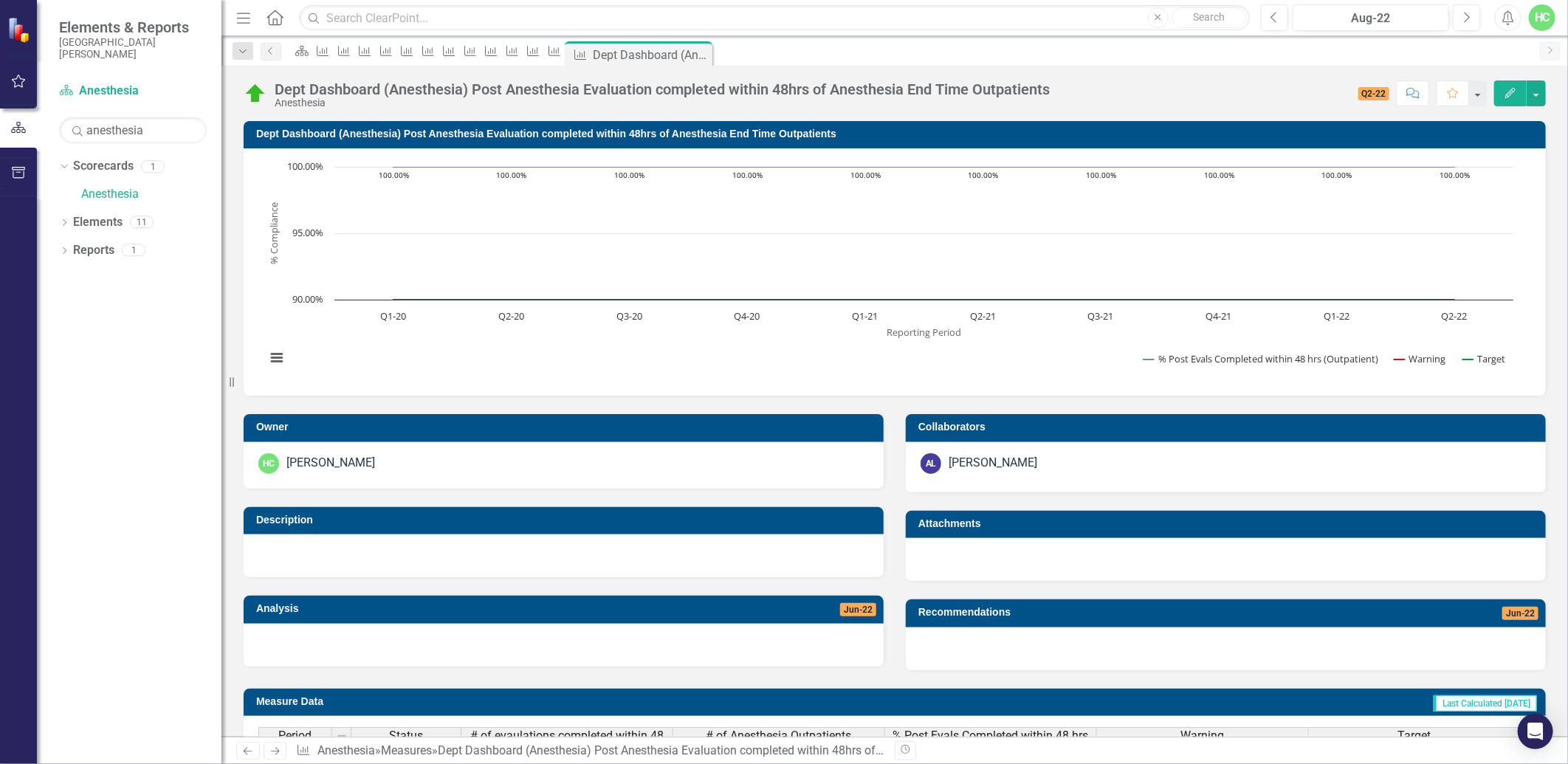
scroll to position [270, 0]
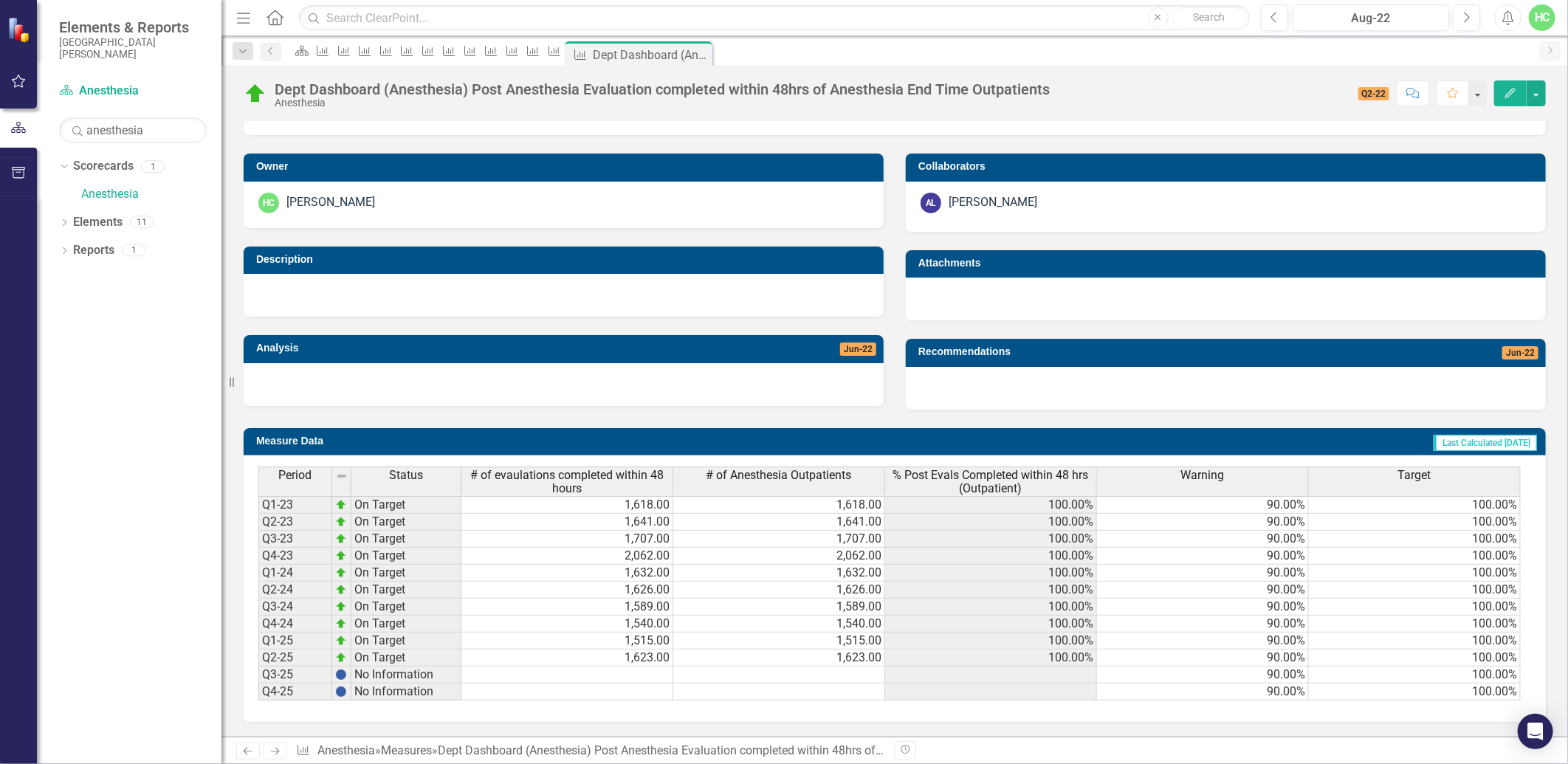
click at [279, 753] on icon "Next" at bounding box center [274, 750] width 13 height 9
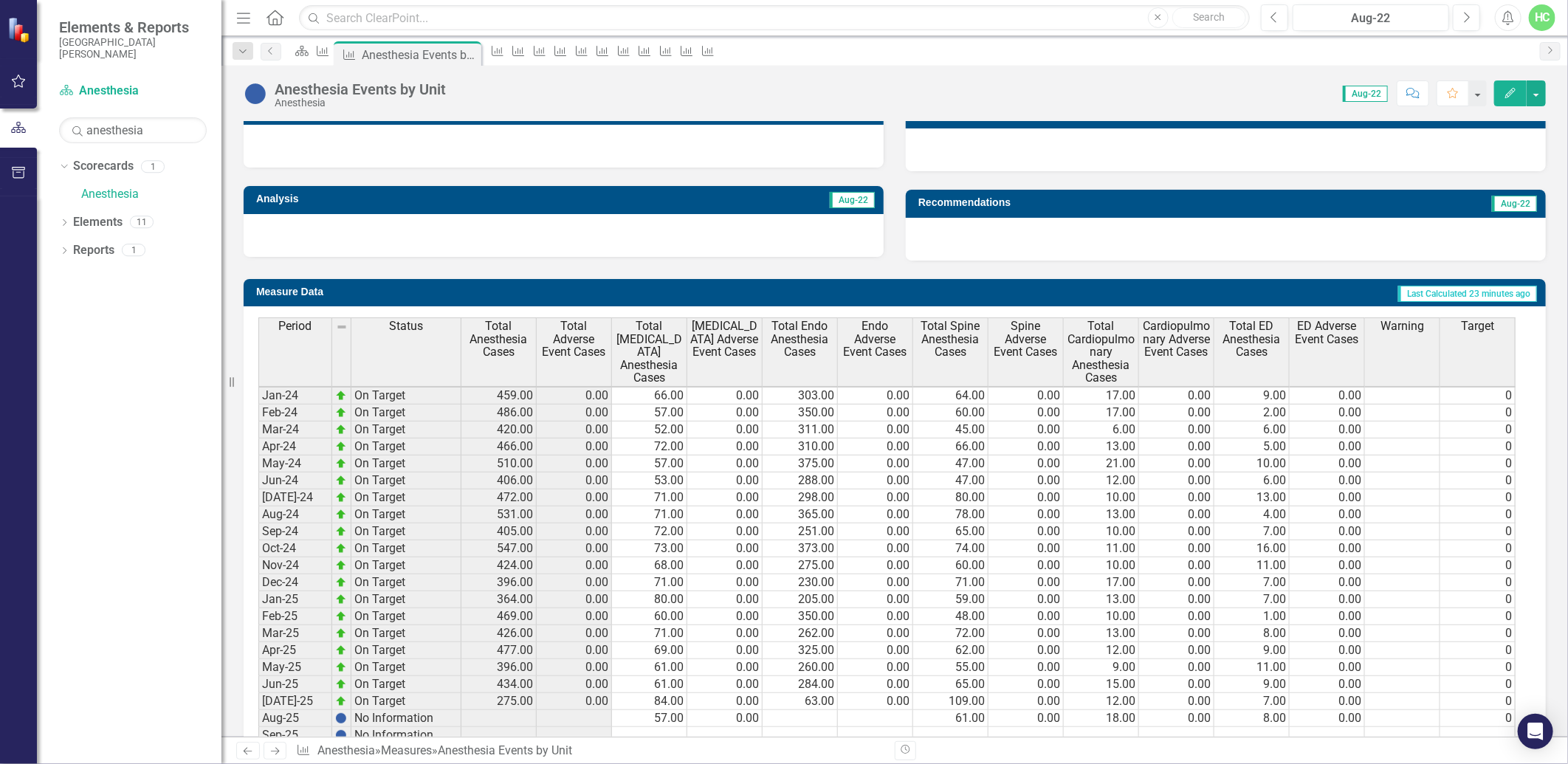
scroll to position [514, 0]
